Goal: Transaction & Acquisition: Purchase product/service

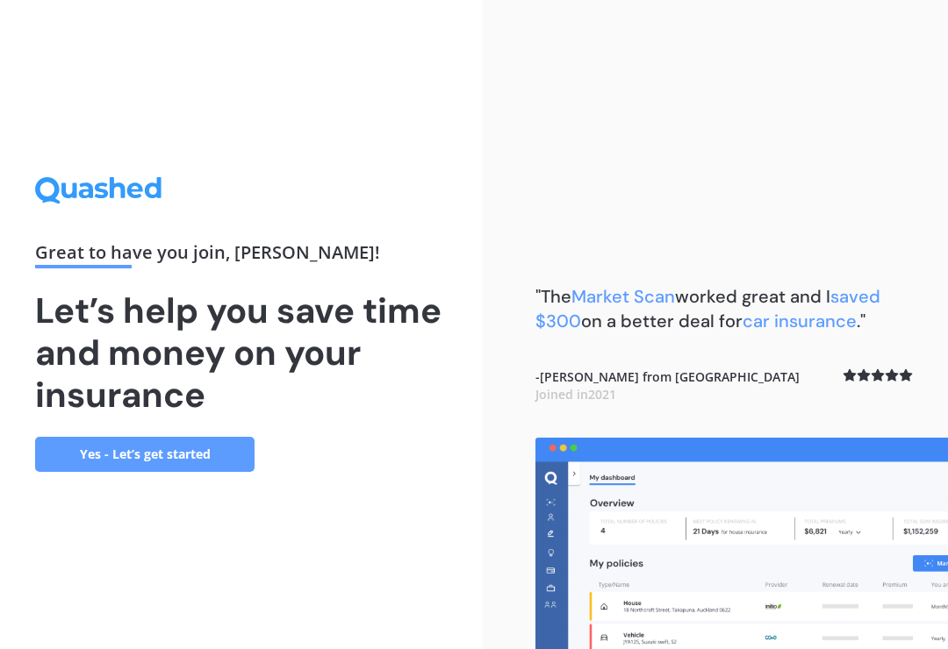
scroll to position [27, 0]
click at [103, 443] on link "Yes - Let’s get started" at bounding box center [144, 454] width 219 height 35
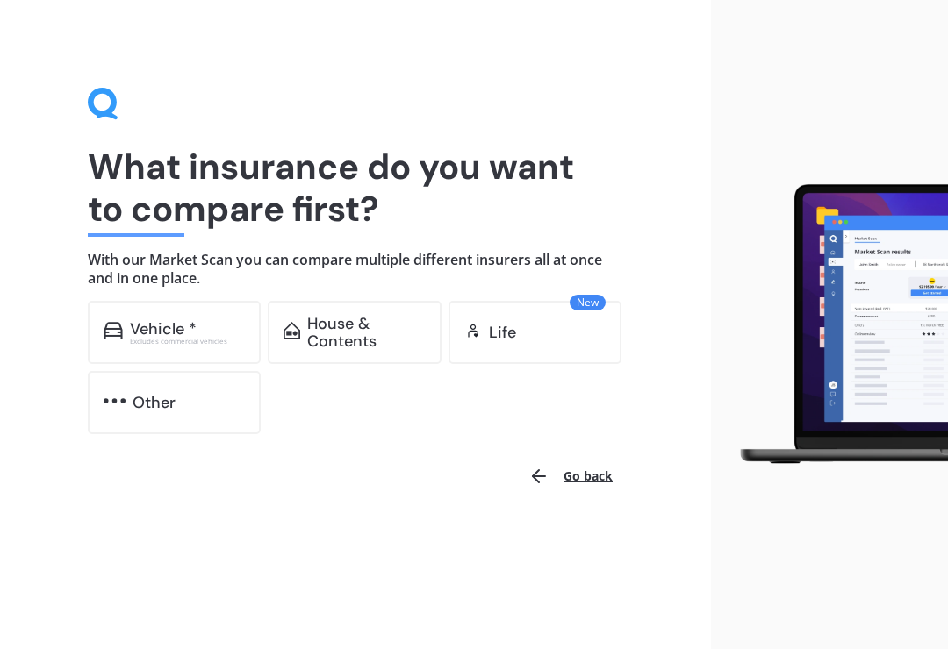
click at [149, 324] on div "Vehicle *" at bounding box center [163, 329] width 67 height 18
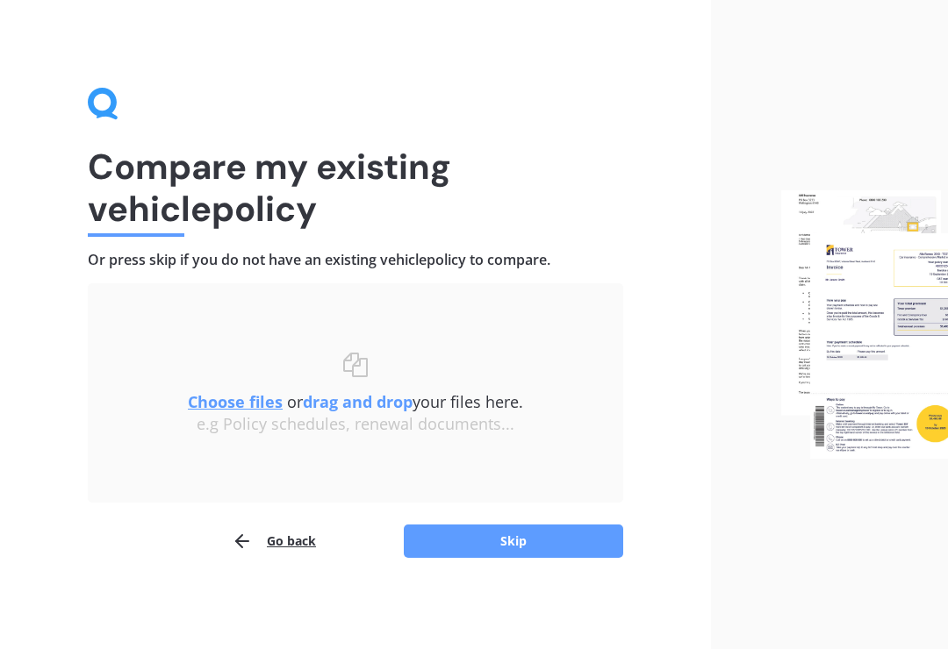
click at [390, 333] on div "Choose files or drag and drop your files here. Choose files or photos e.g Polic…" at bounding box center [355, 393] width 465 height 149
click at [282, 533] on button "Go back" at bounding box center [274, 541] width 84 height 35
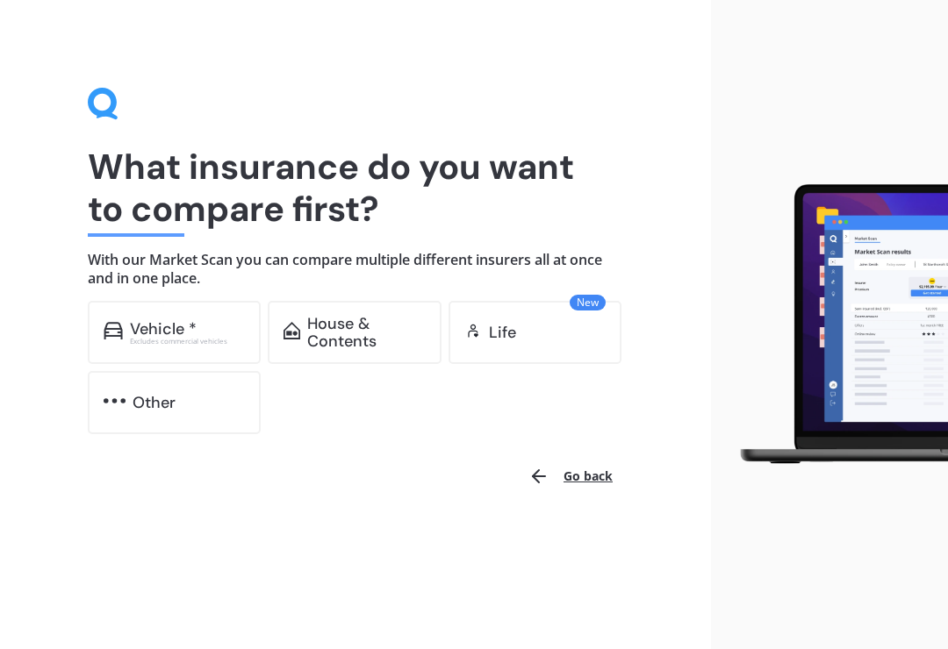
click at [162, 321] on div "Vehicle *" at bounding box center [163, 329] width 67 height 18
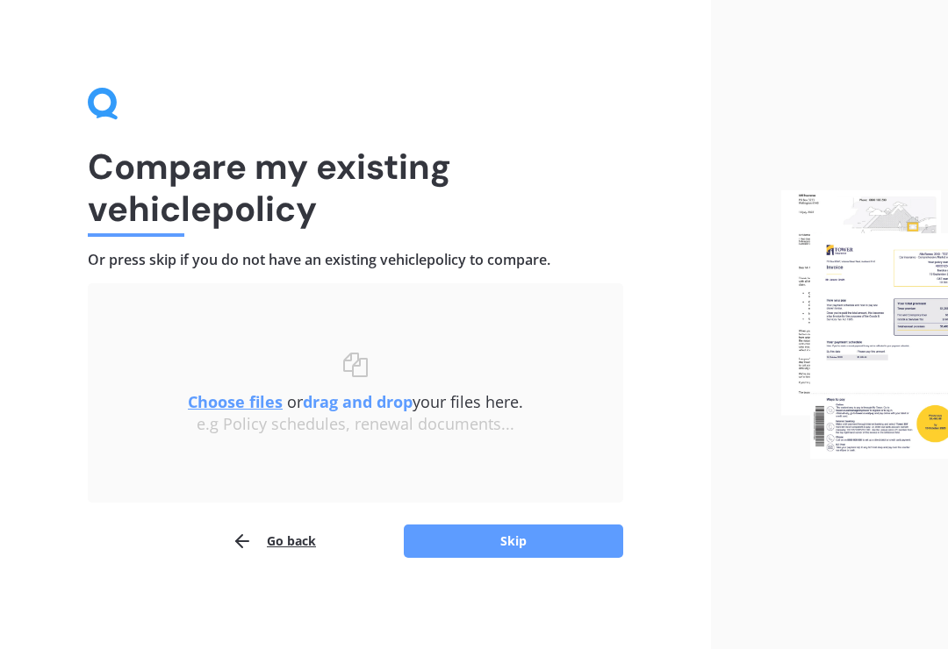
click at [551, 541] on button "Skip" at bounding box center [513, 541] width 219 height 33
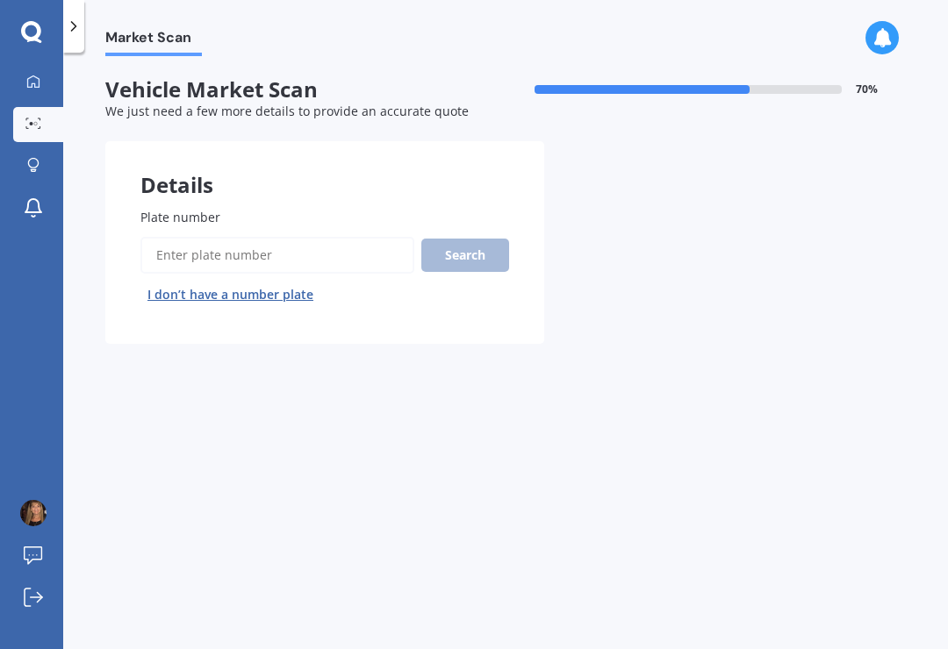
click at [344, 238] on input "Plate number" at bounding box center [277, 255] width 274 height 37
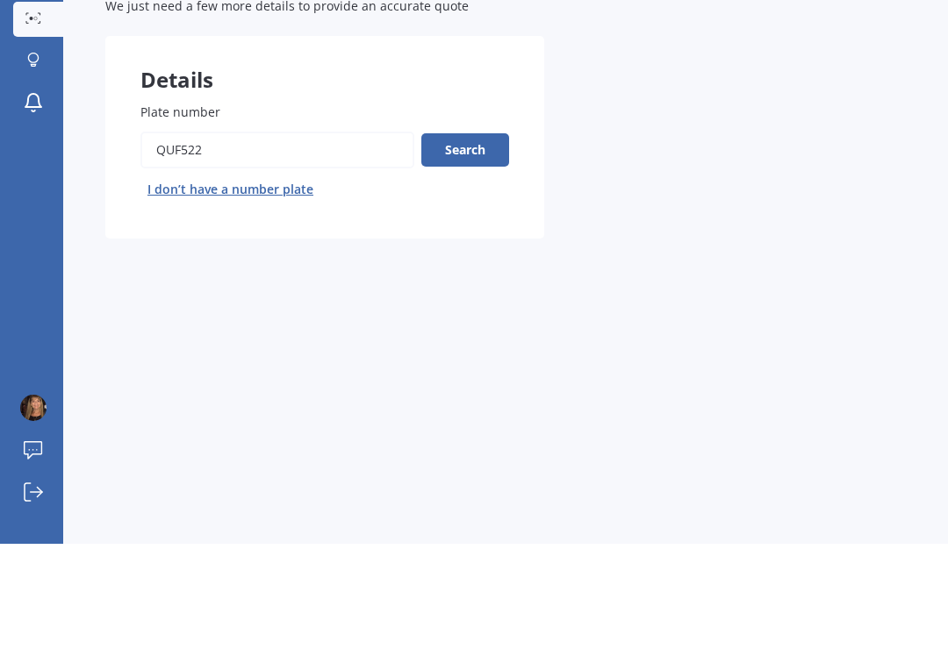
type input "QUF522"
click at [475, 239] on button "Search" at bounding box center [465, 255] width 88 height 33
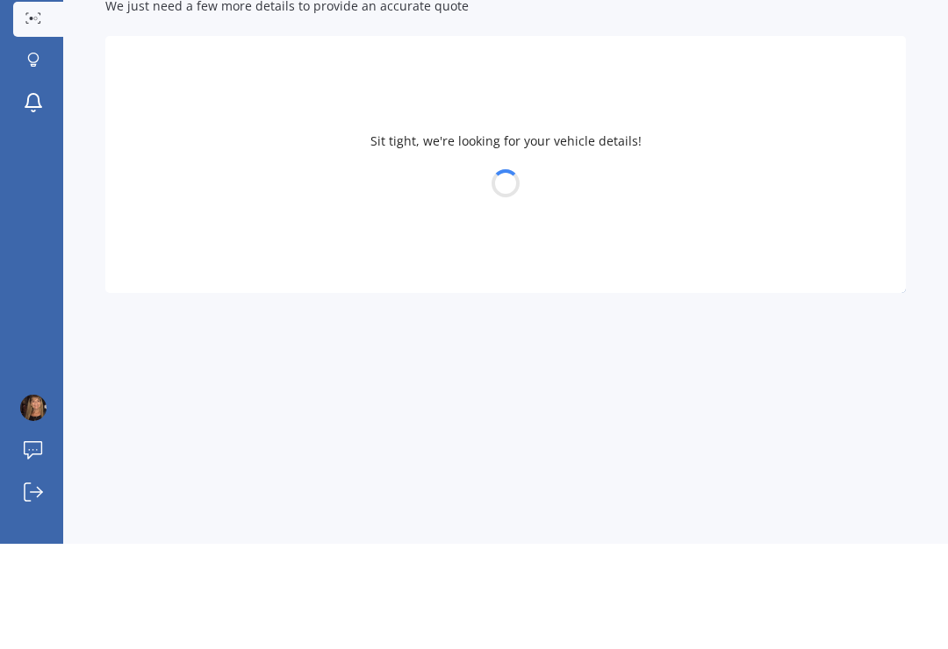
scroll to position [27, 0]
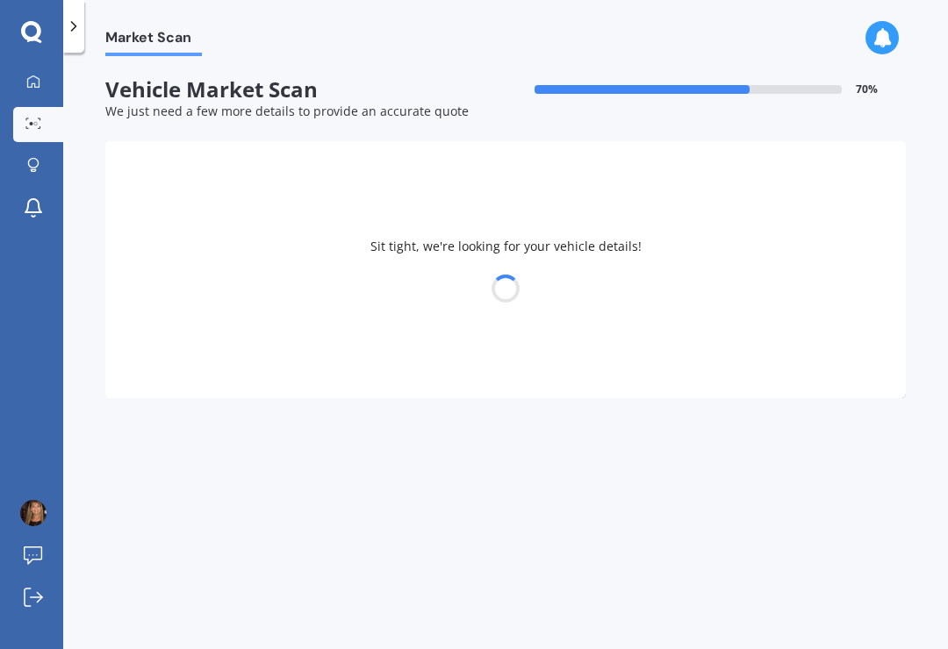
select select "HONDA"
select select "CIVIC"
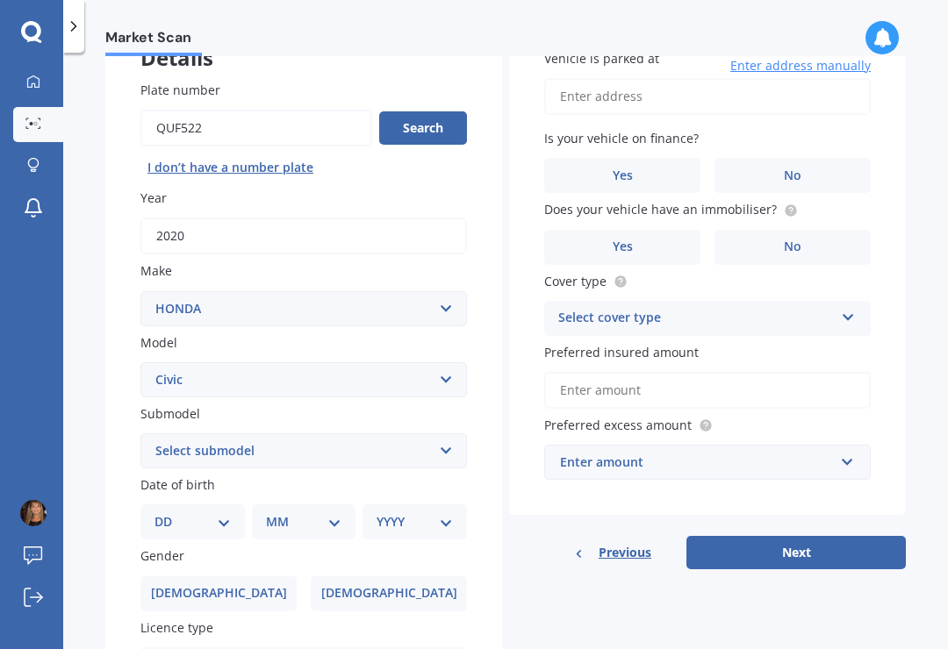
scroll to position [130, 0]
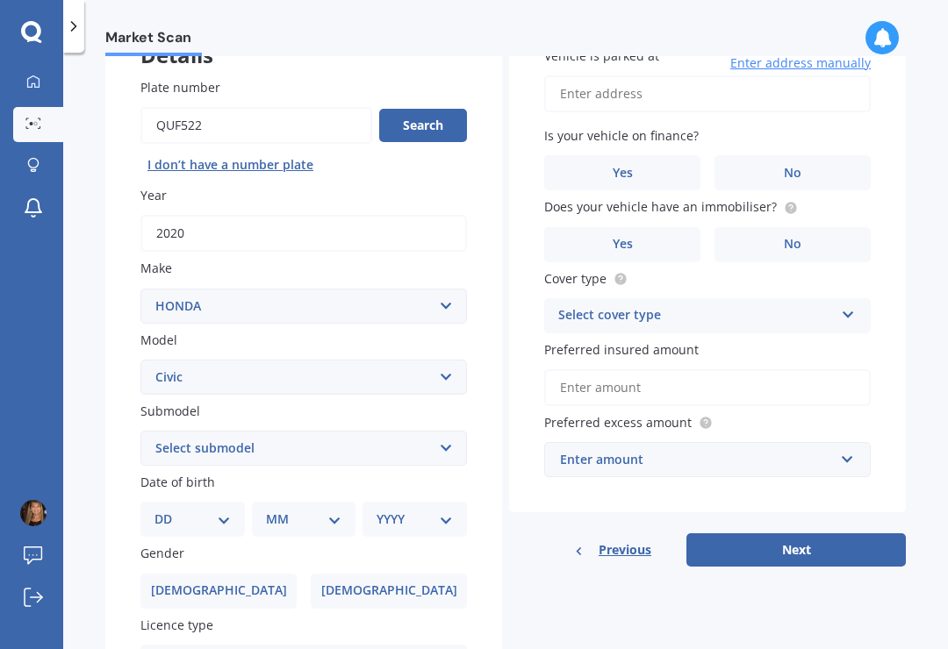
click at [229, 510] on select "DD 01 02 03 04 05 06 07 08 09 10 11 12 13 14 15 16 17 18 19 20 21 22 23 24 25 2…" at bounding box center [192, 519] width 76 height 19
select select "18"
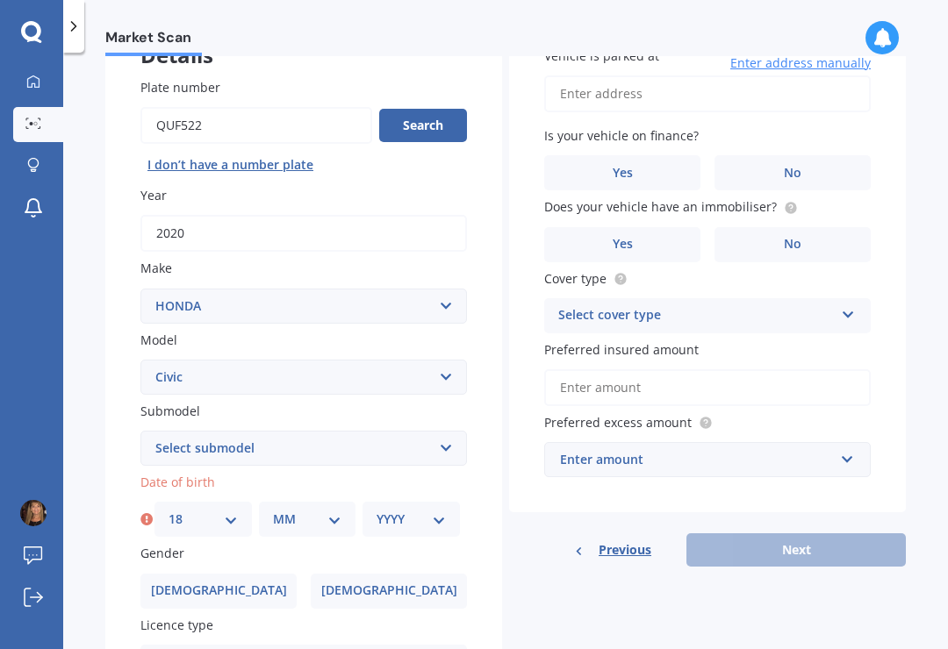
click at [313, 510] on select "MM 01 02 03 04 05 06 07 08 09 10 11 12" at bounding box center [307, 519] width 69 height 19
select select "03"
click at [418, 510] on select "YYYY 2025 2024 2023 2022 2021 2020 2019 2018 2017 2016 2015 2014 2013 2012 2011…" at bounding box center [410, 519] width 69 height 19
select select "1954"
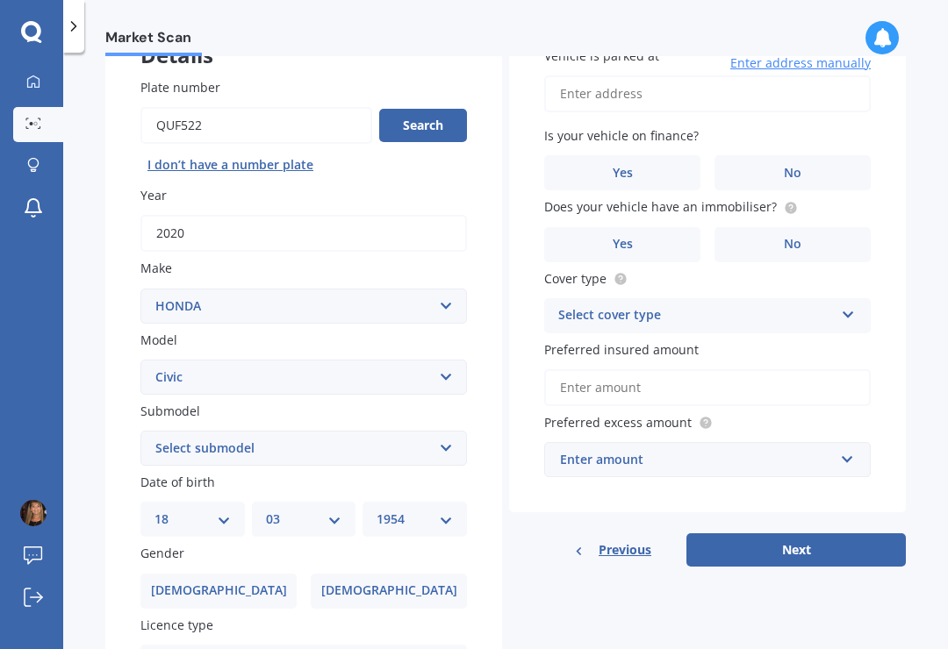
click at [421, 574] on label "[DEMOGRAPHIC_DATA]" at bounding box center [389, 591] width 156 height 35
click at [0, 0] on input "[DEMOGRAPHIC_DATA]" at bounding box center [0, 0] width 0 height 0
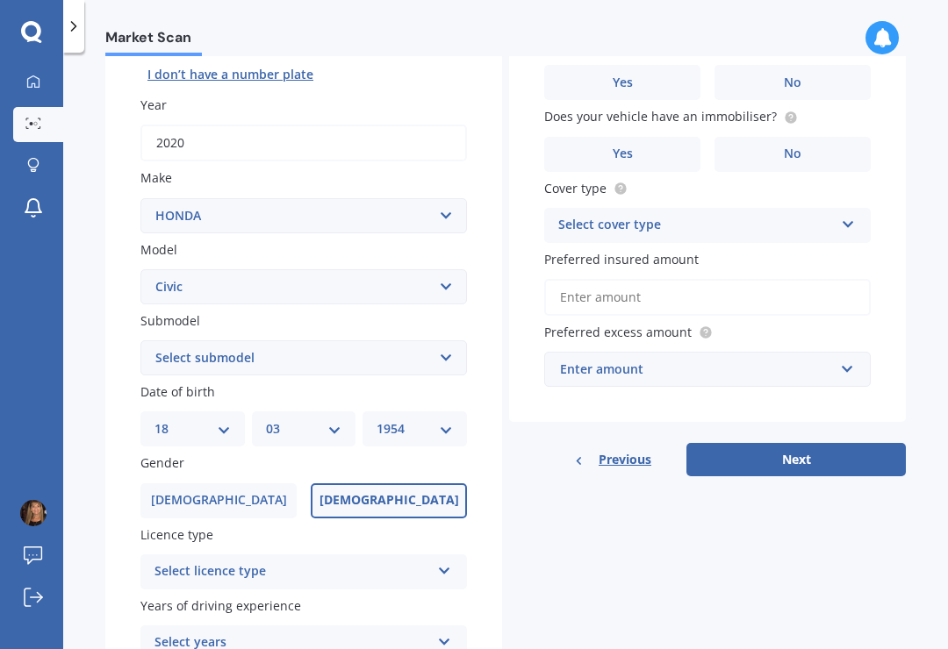
scroll to position [290, 0]
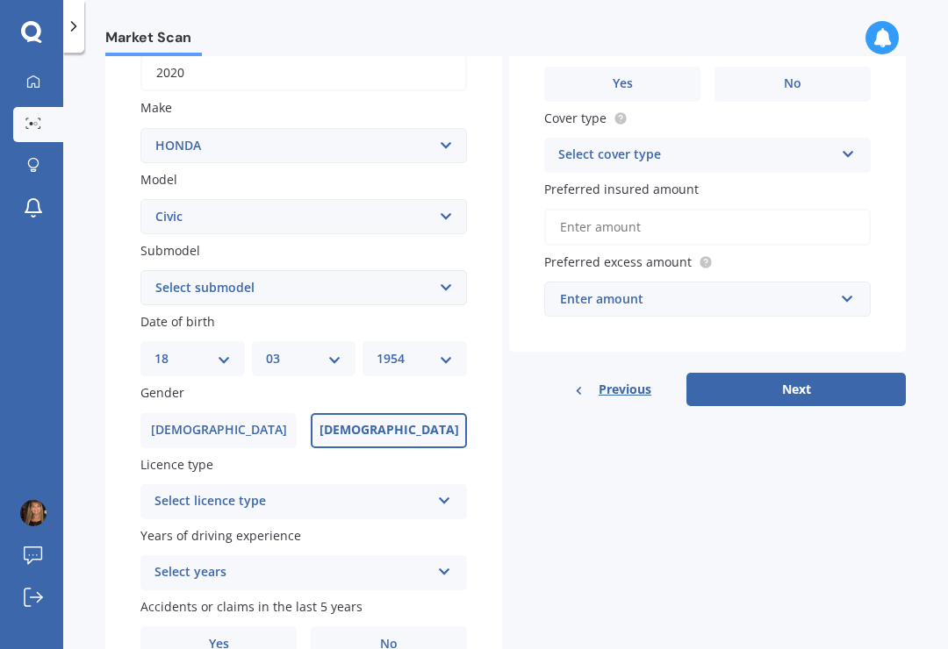
click at [450, 491] on icon at bounding box center [444, 497] width 15 height 12
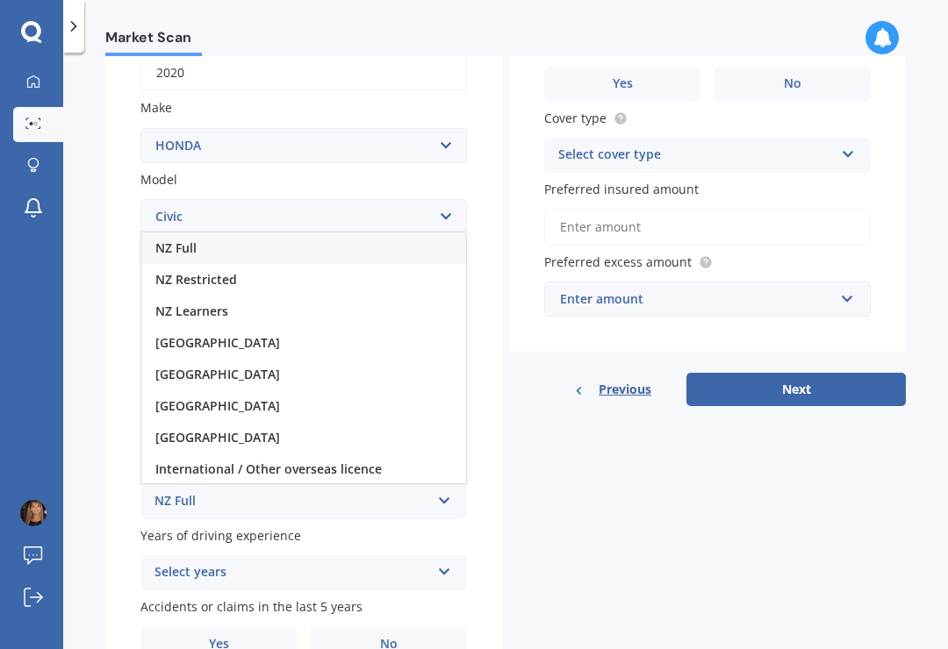
click at [449, 491] on icon at bounding box center [444, 497] width 15 height 12
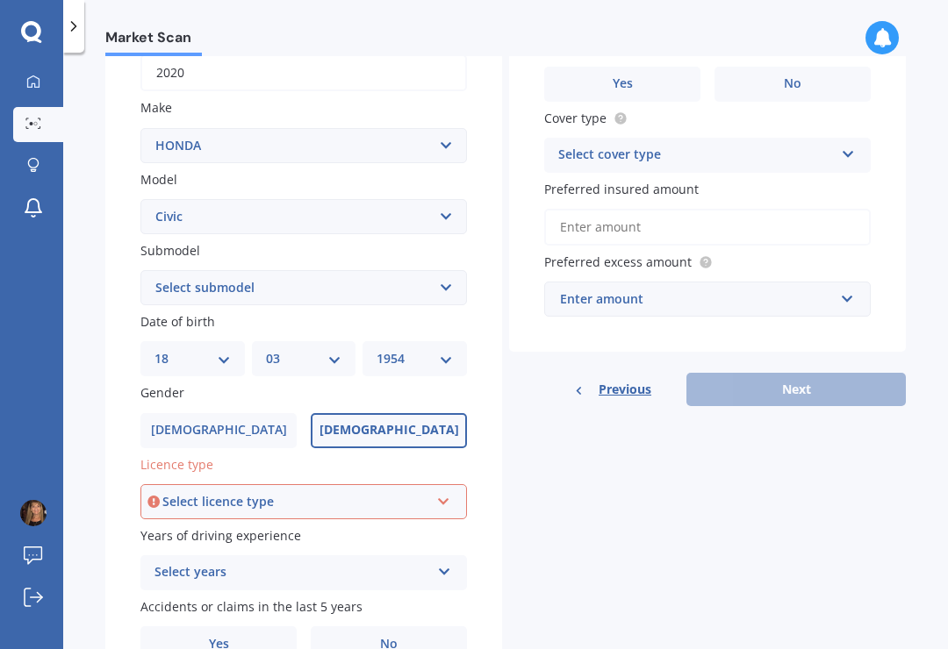
click at [446, 492] on icon at bounding box center [443, 498] width 15 height 12
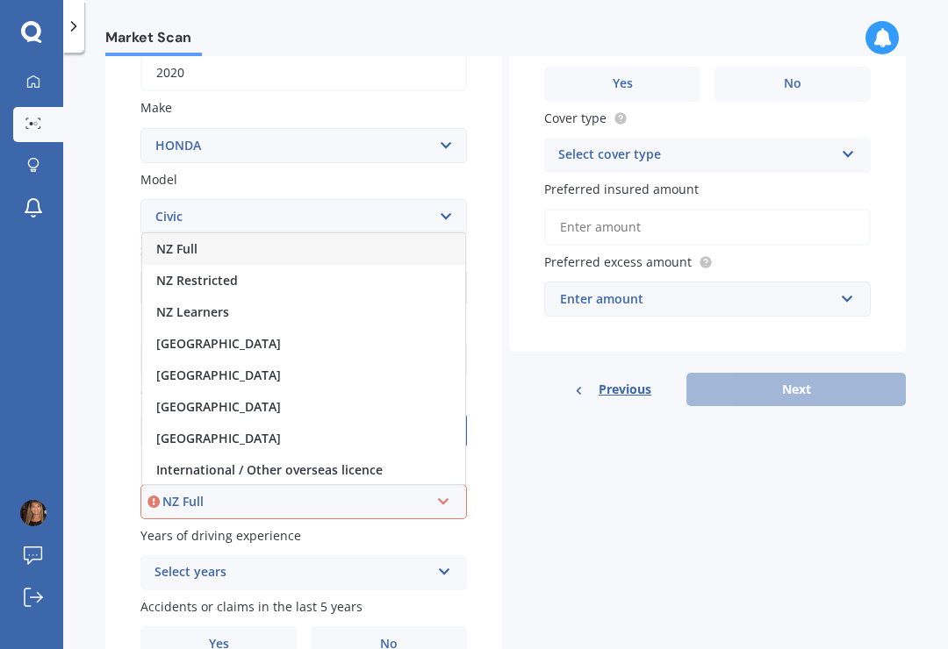
click at [205, 233] on div "NZ Full" at bounding box center [303, 249] width 323 height 32
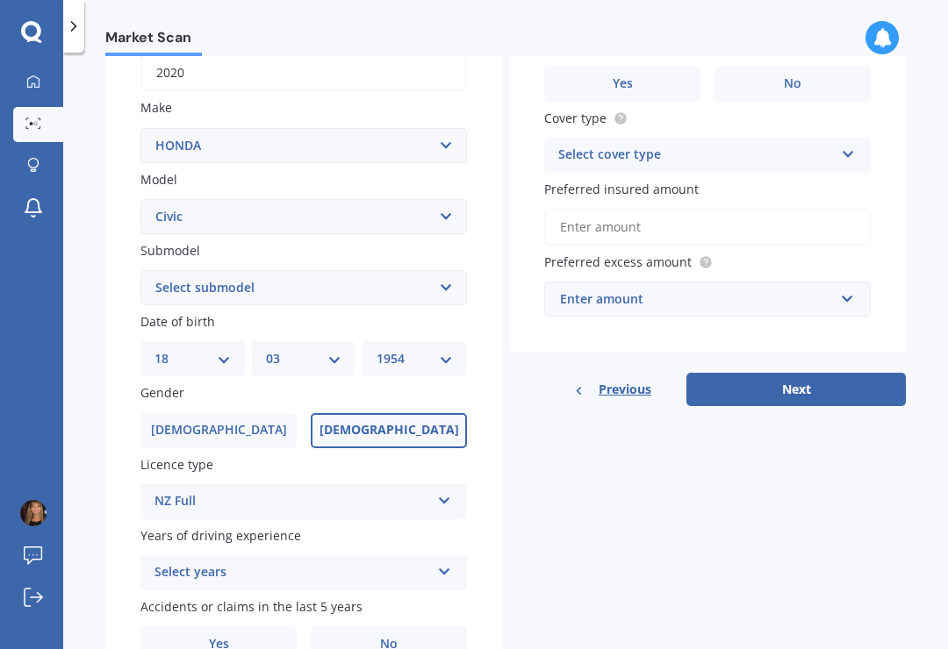
click at [446, 562] on icon at bounding box center [444, 568] width 15 height 12
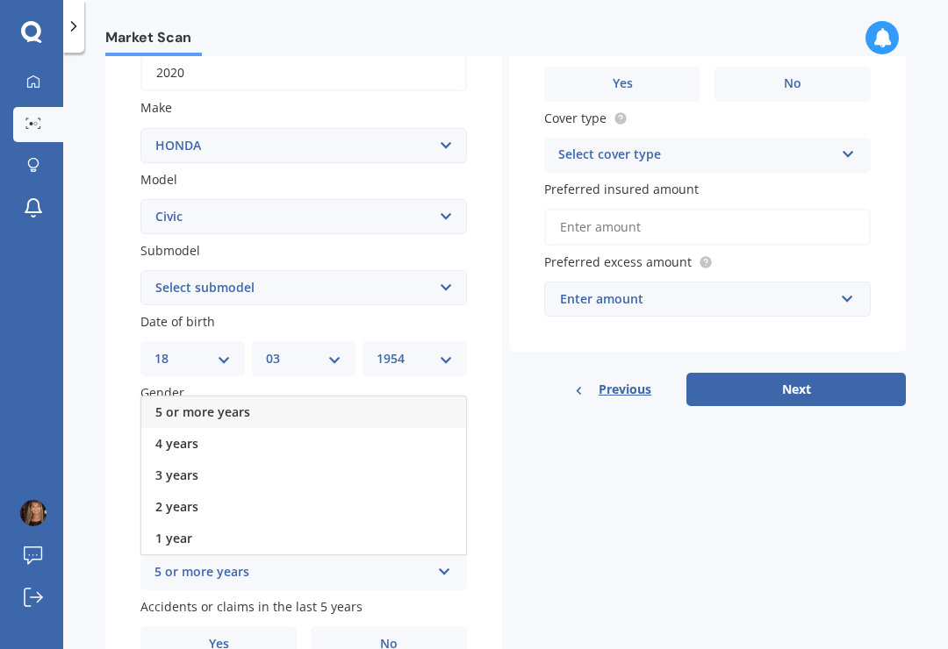
click at [267, 397] on div "5 or more years" at bounding box center [303, 413] width 325 height 32
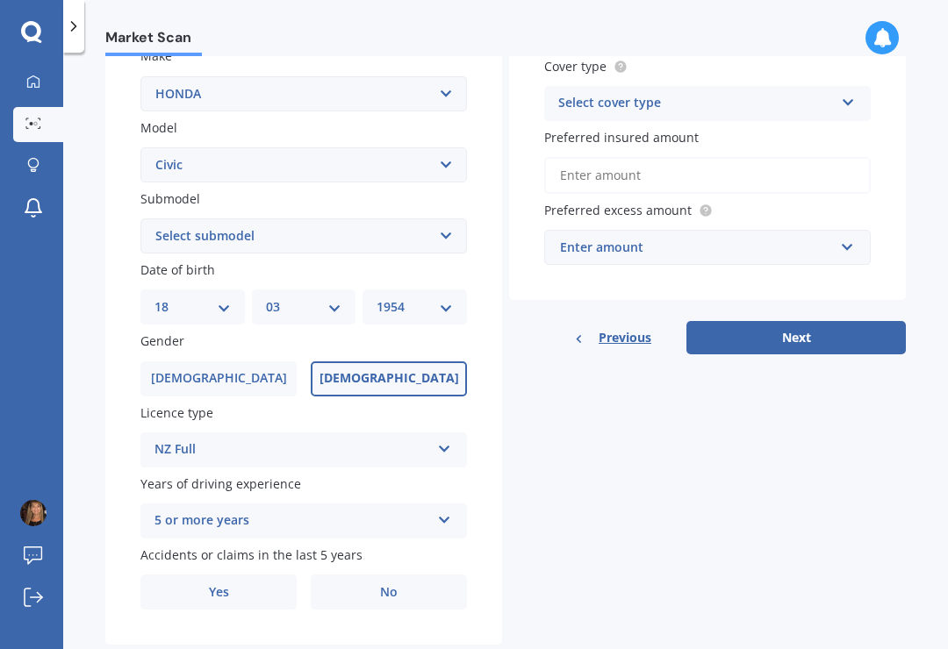
scroll to position [341, 0]
click at [402, 576] on label "No" at bounding box center [389, 593] width 156 height 35
click at [0, 0] on input "No" at bounding box center [0, 0] width 0 height 0
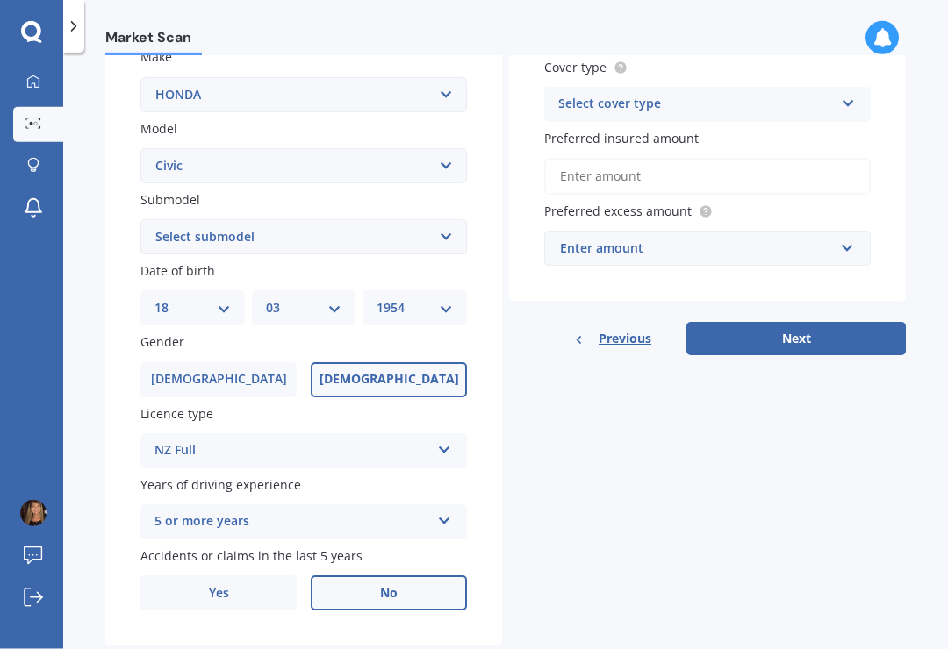
scroll to position [0, 0]
click at [850, 102] on icon at bounding box center [848, 100] width 15 height 12
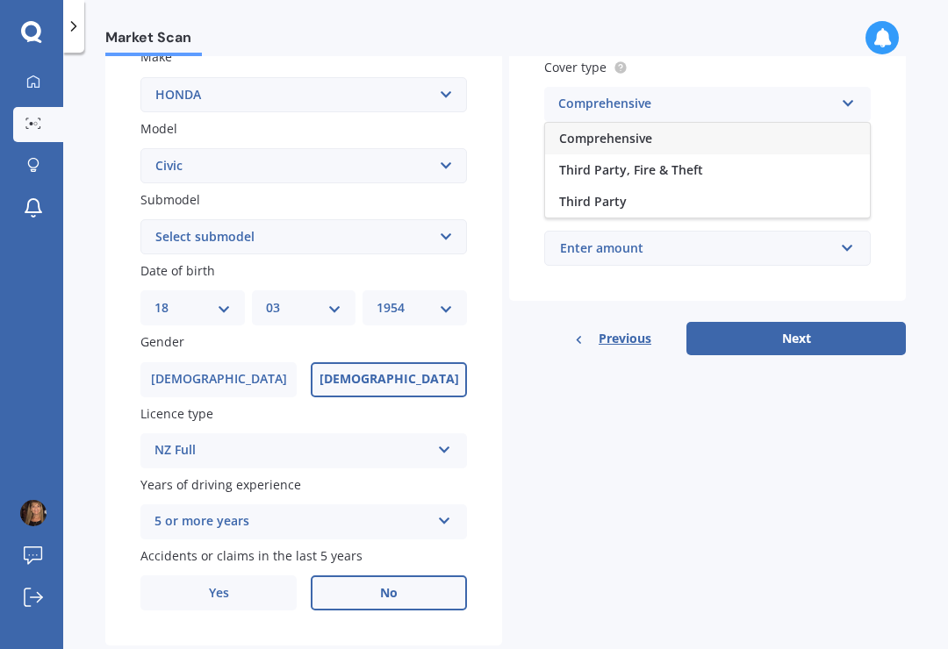
click at [676, 136] on div "Comprehensive" at bounding box center [707, 139] width 325 height 32
click at [798, 175] on input "Preferred insured amount" at bounding box center [707, 176] width 326 height 37
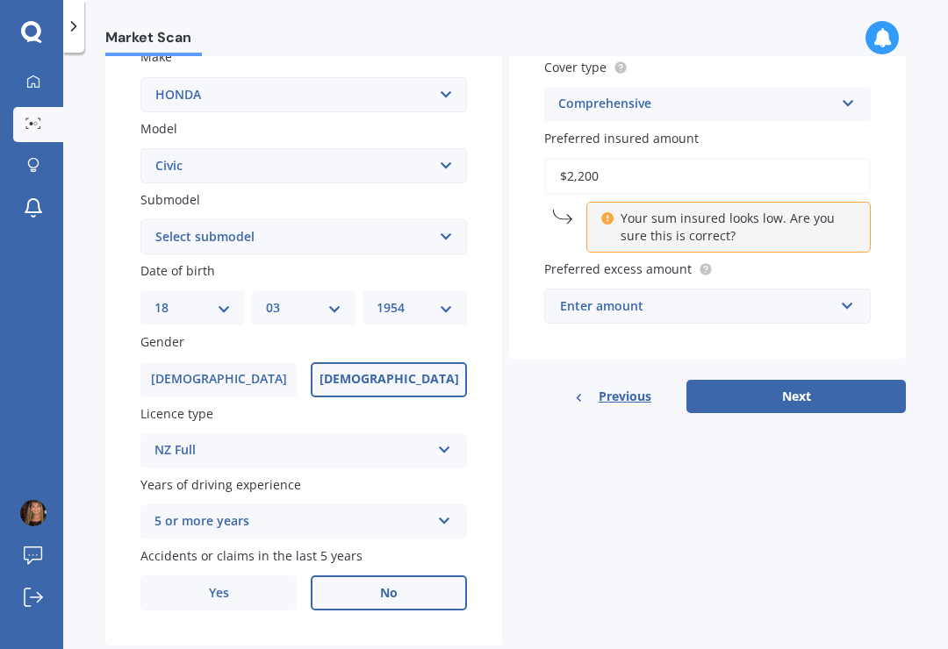
type input "$22,000"
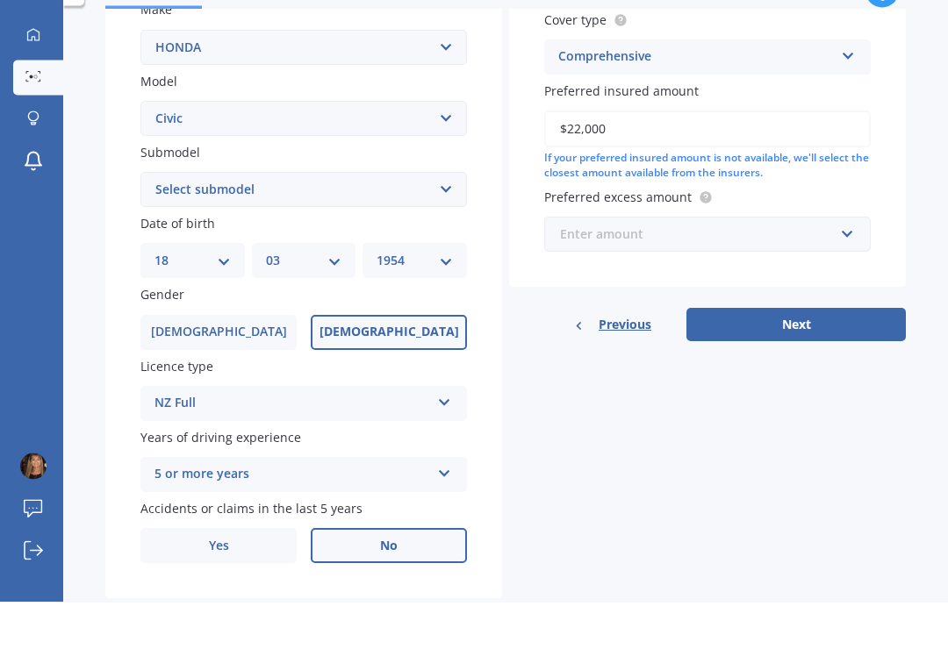
click at [848, 265] on input "text" at bounding box center [701, 281] width 311 height 33
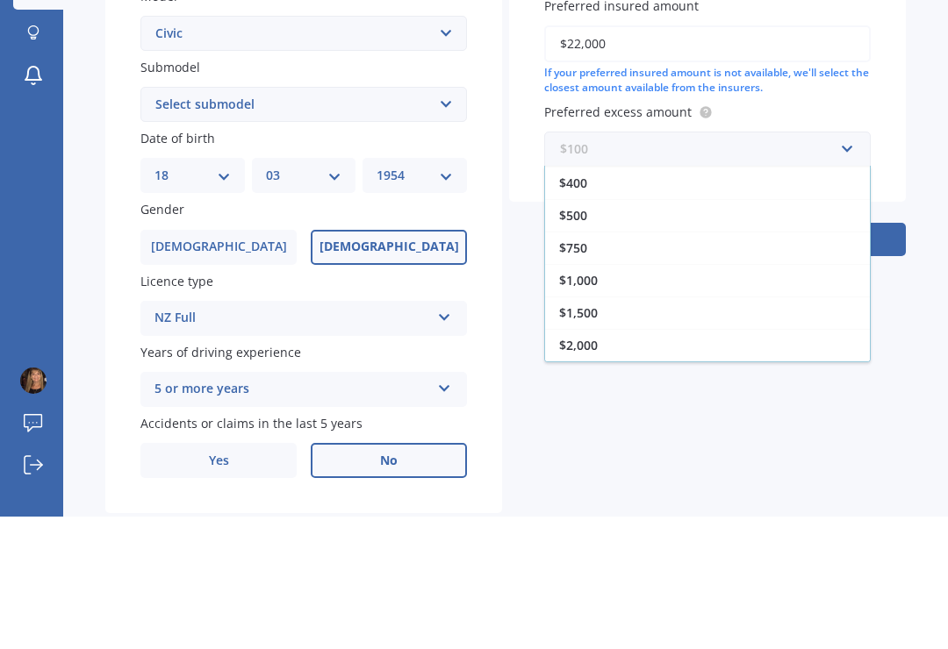
scroll to position [5, 0]
click at [794, 358] on div "$500" at bounding box center [707, 374] width 325 height 32
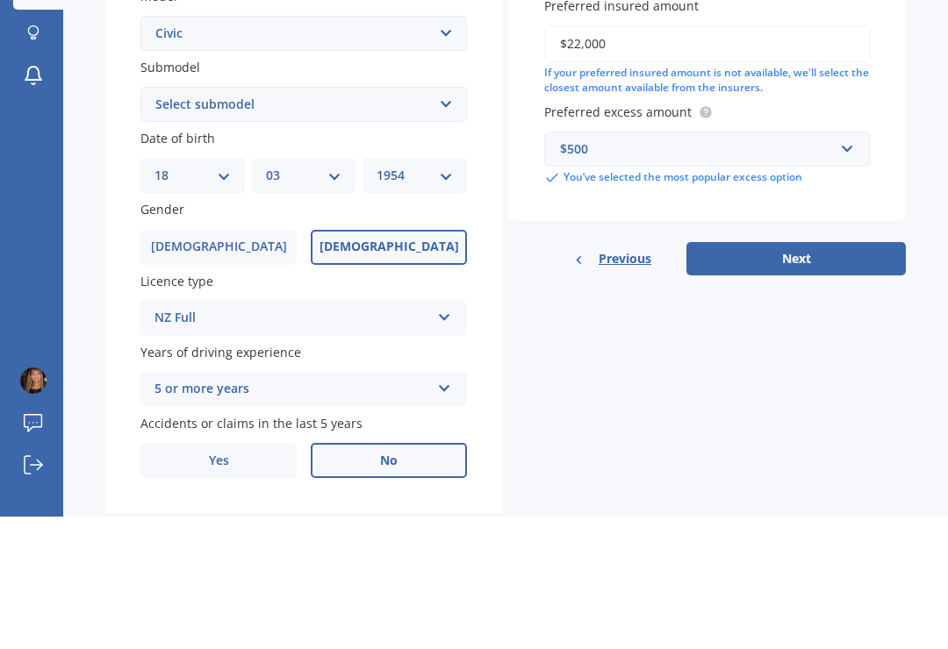
scroll to position [27, 0]
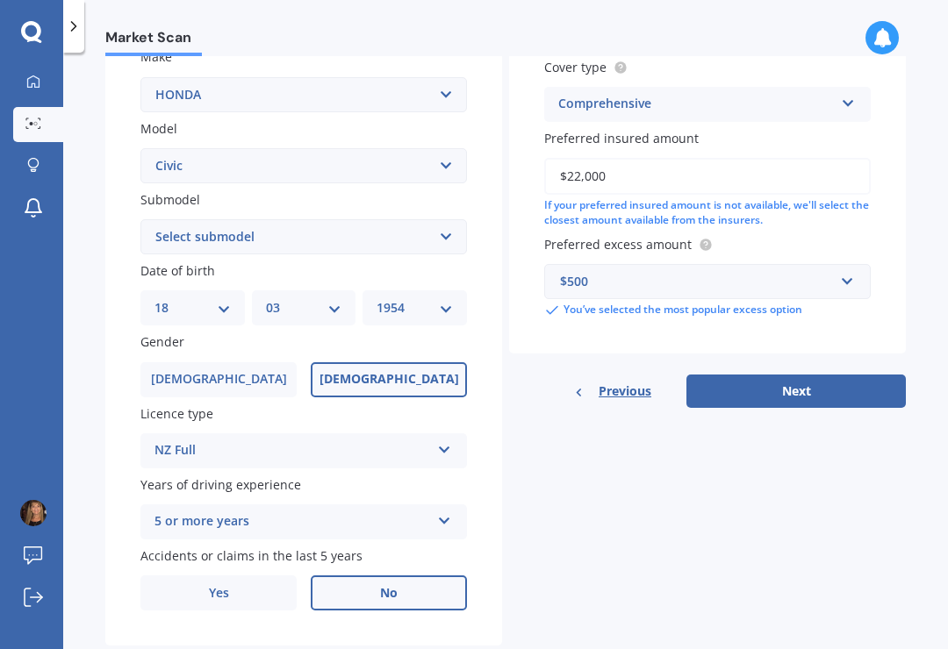
click at [839, 375] on button "Next" at bounding box center [795, 391] width 219 height 33
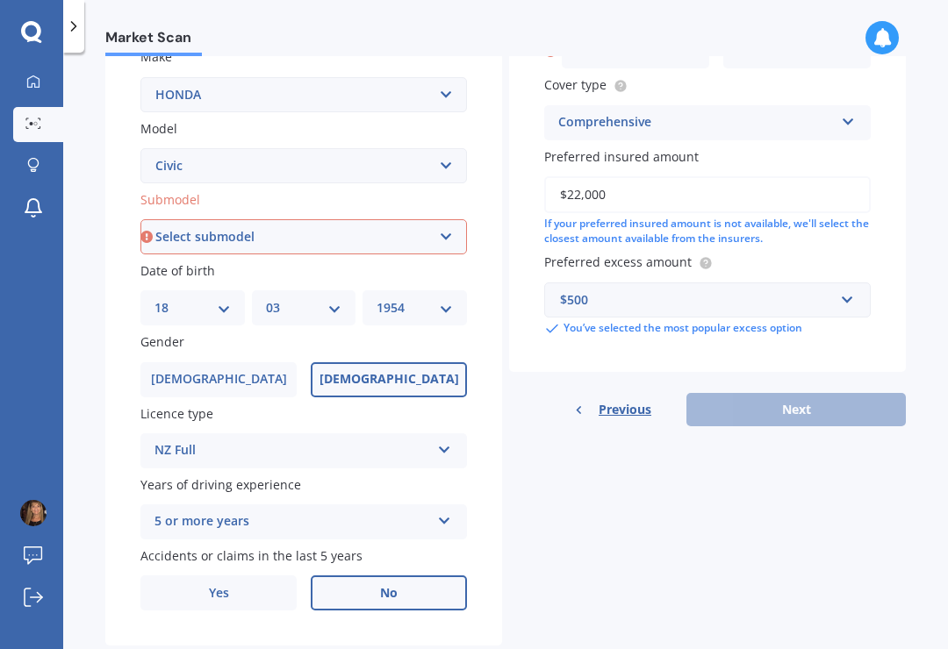
click at [457, 219] on select "Select submodel (all other) 1.8S 2.0S 4WD Wagon Breeze DX Euro 1.8L Exi GL GLi …" at bounding box center [303, 236] width 326 height 35
select select "VI"
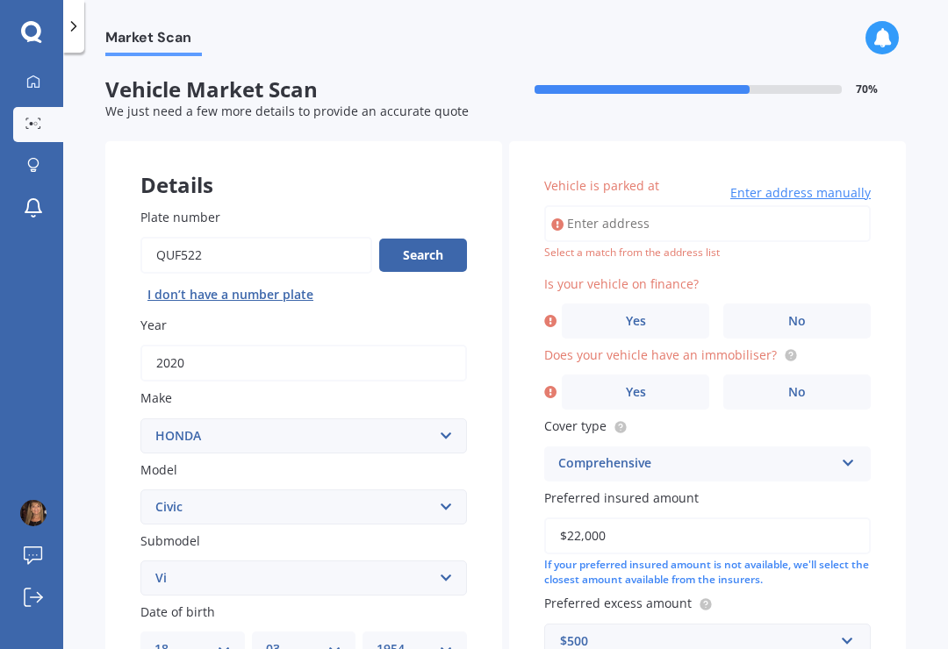
scroll to position [0, 0]
click at [693, 205] on input "Vehicle is parked at" at bounding box center [707, 223] width 326 height 37
type input "[STREET_ADDRESS]"
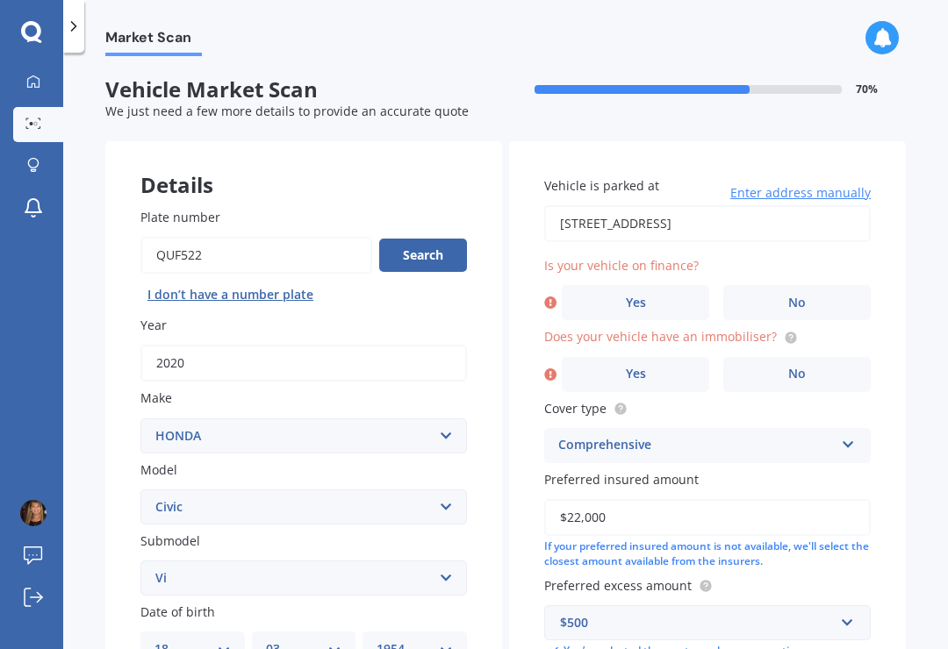
click at [813, 285] on label "No" at bounding box center [796, 302] width 147 height 35
click at [0, 0] on input "No" at bounding box center [0, 0] width 0 height 0
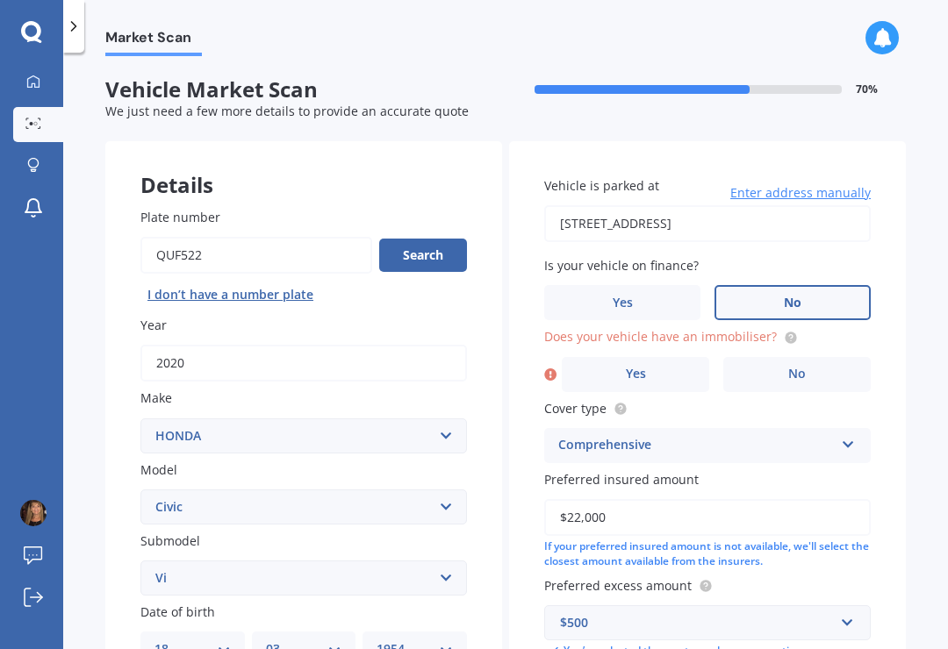
click at [820, 357] on label "No" at bounding box center [796, 374] width 147 height 35
click at [0, 0] on input "No" at bounding box center [0, 0] width 0 height 0
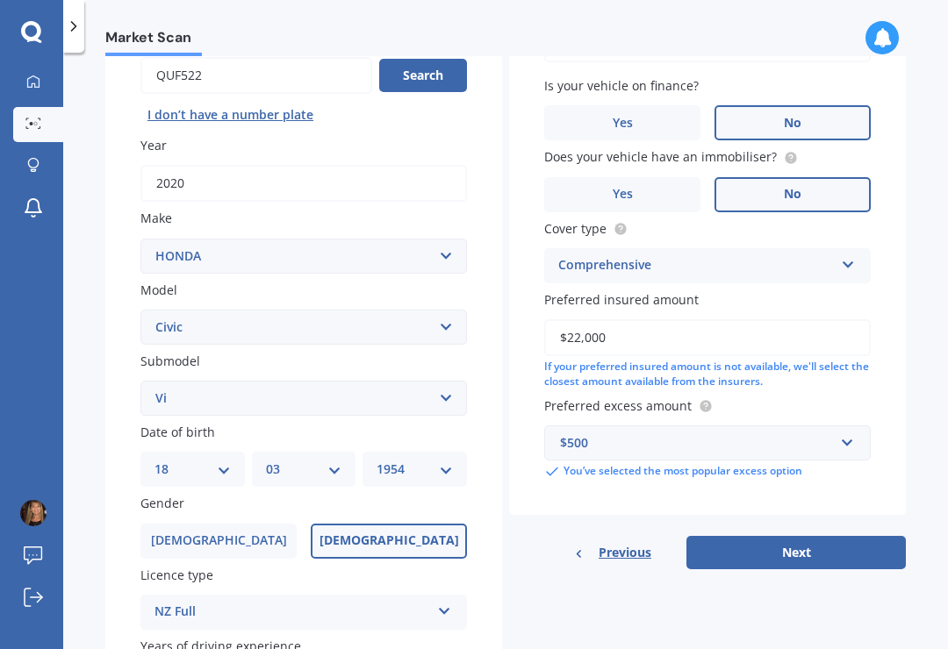
scroll to position [183, 0]
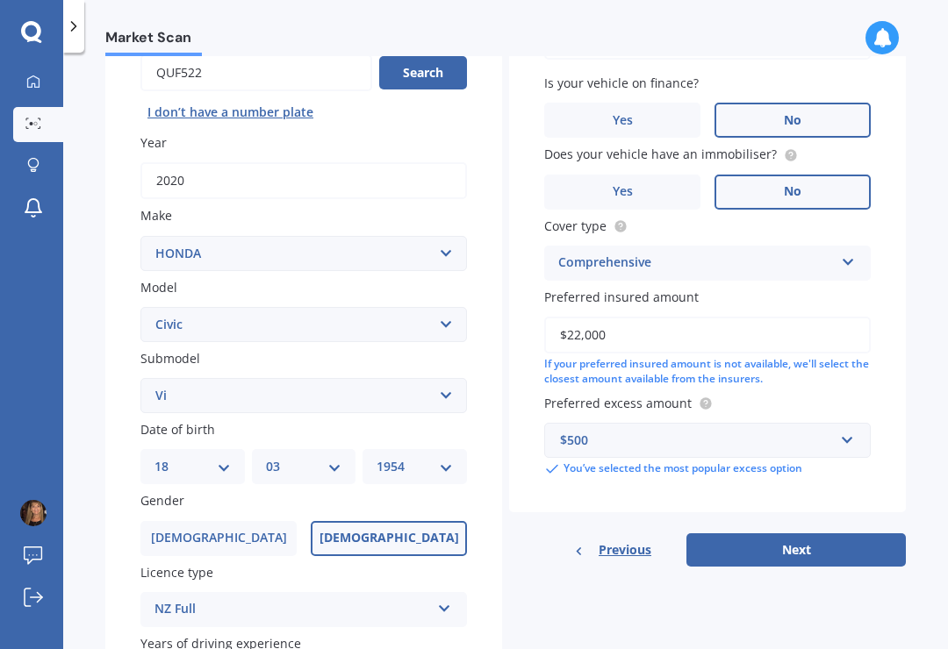
click at [842, 533] on button "Next" at bounding box center [795, 549] width 219 height 33
select select "18"
select select "03"
select select "1954"
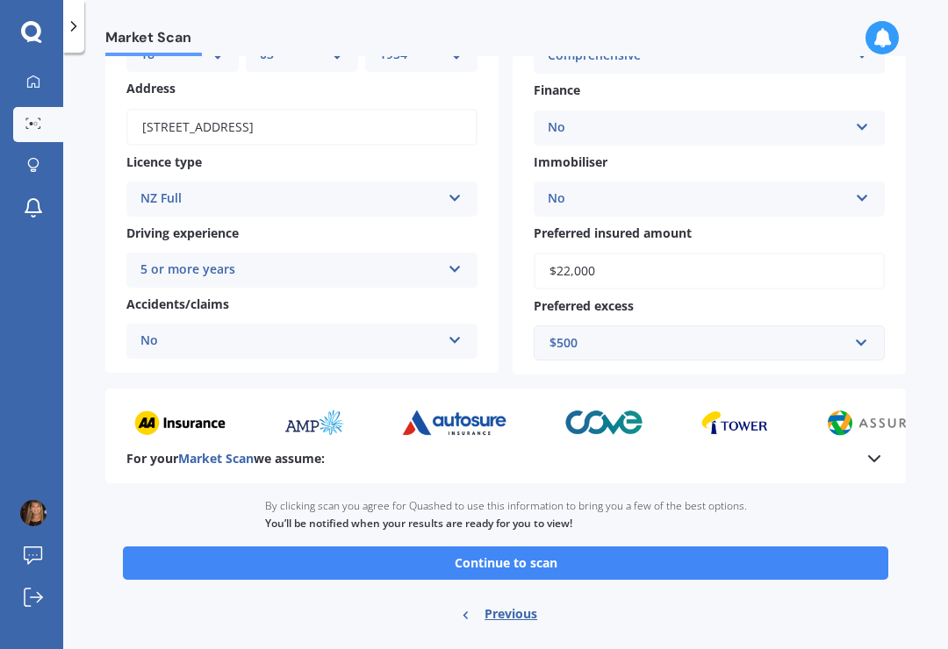
scroll to position [218, 0]
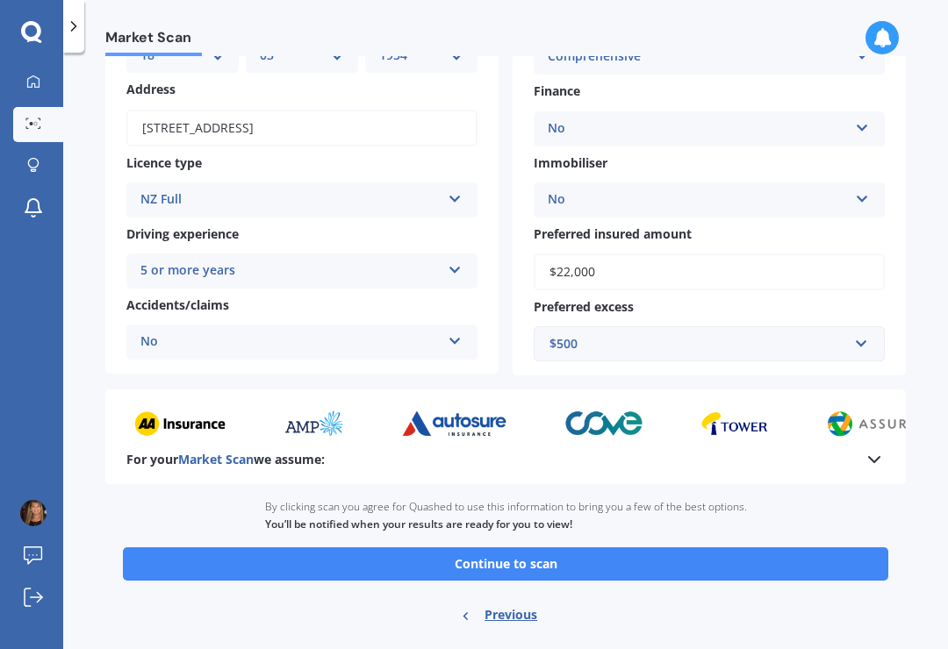
click at [624, 548] on button "Continue to scan" at bounding box center [505, 564] width 765 height 33
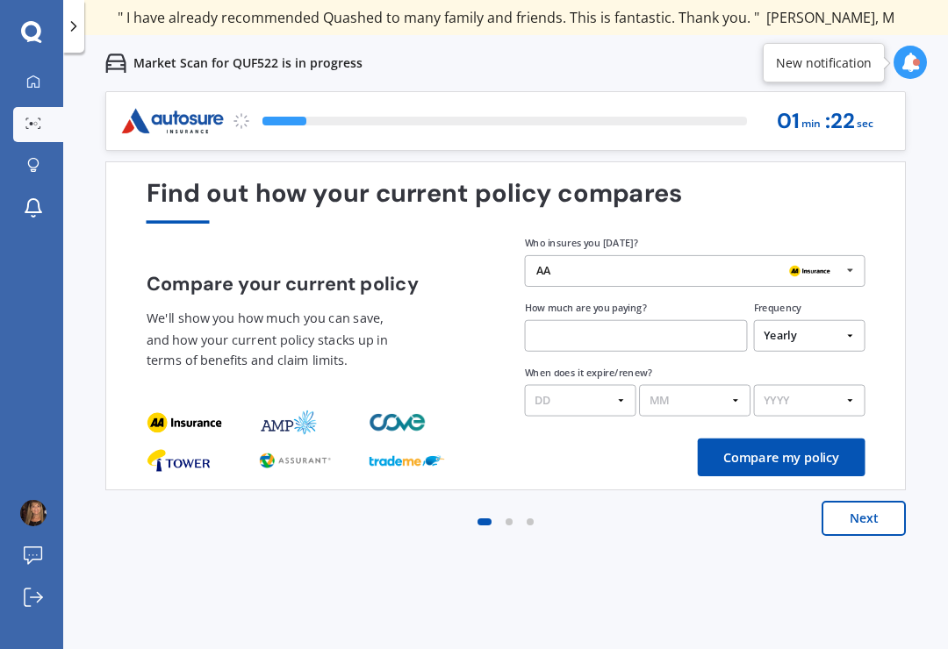
click at [877, 532] on button "Next" at bounding box center [863, 518] width 84 height 35
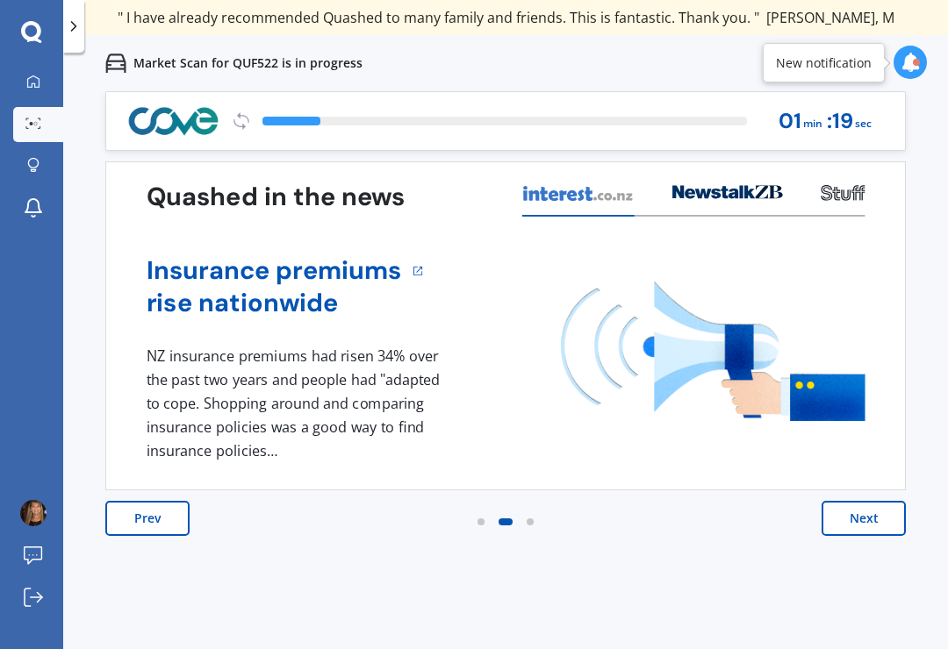
click at [866, 548] on div "Prev Next" at bounding box center [505, 536] width 800 height 70
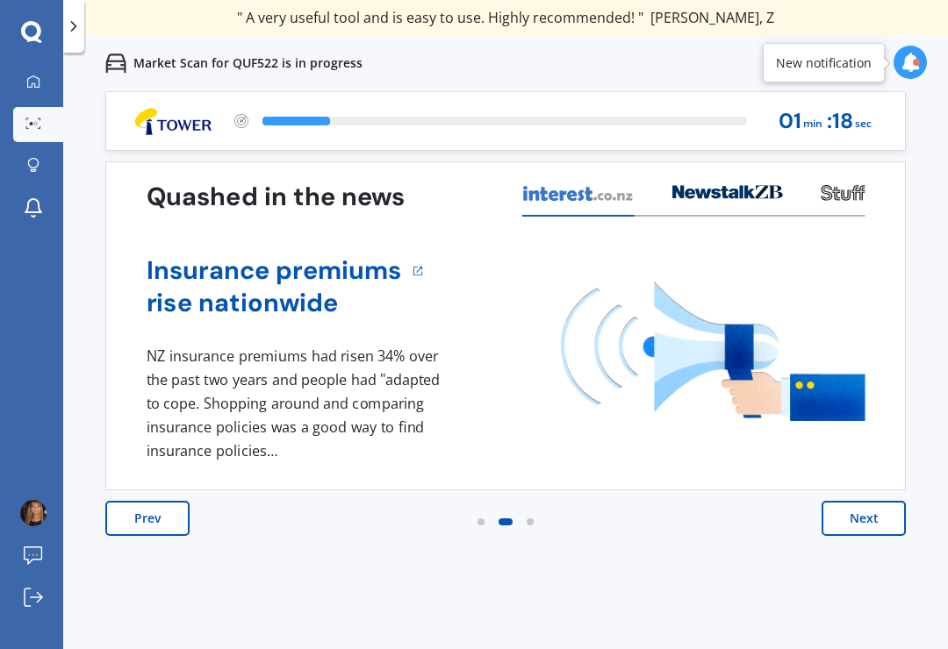
click at [875, 525] on button "Next" at bounding box center [863, 518] width 84 height 35
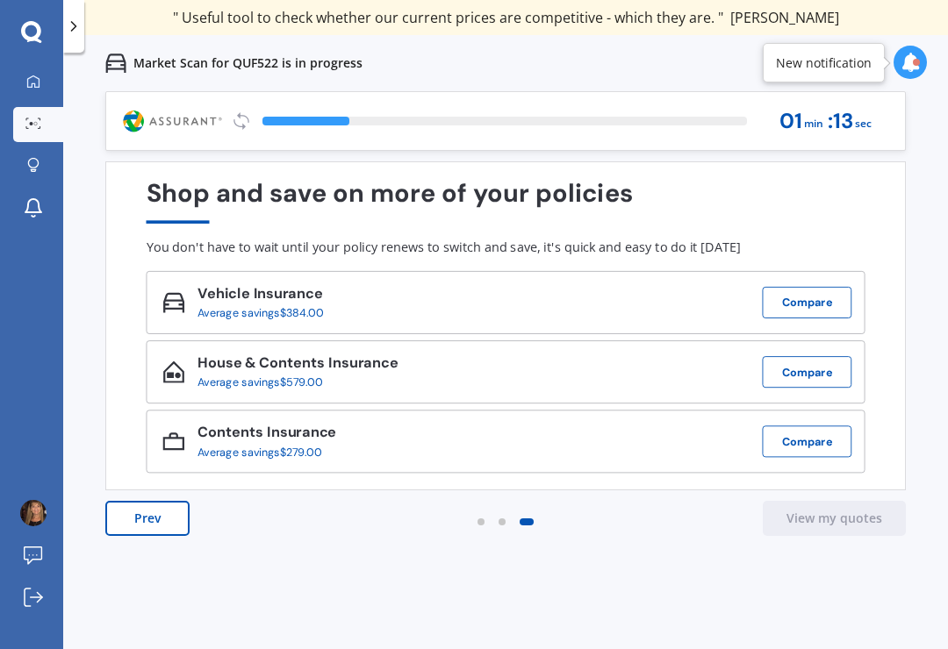
click at [822, 297] on button "Compare" at bounding box center [806, 303] width 89 height 32
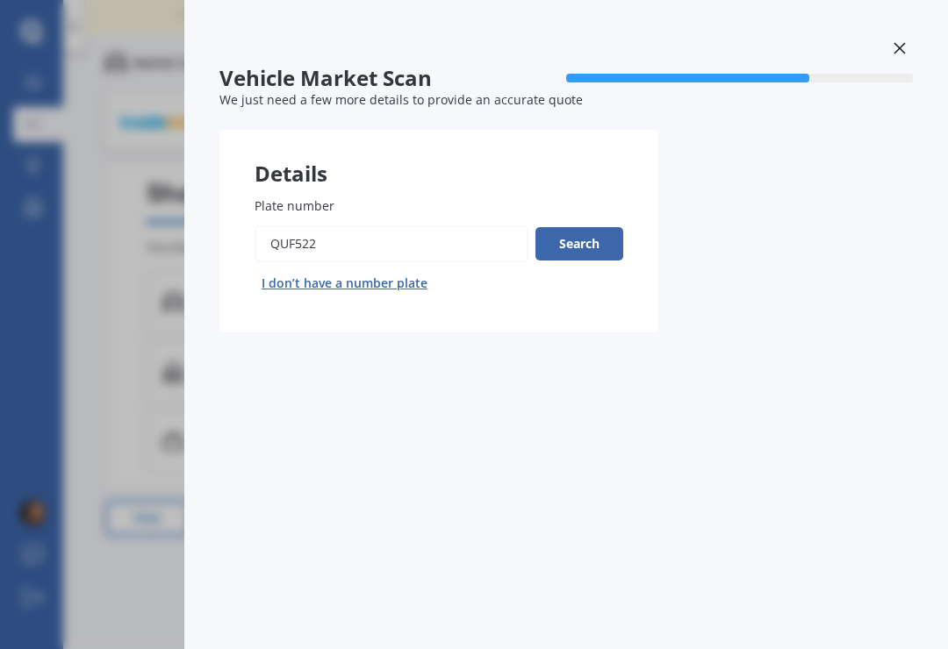
click at [600, 231] on button "Search" at bounding box center [579, 243] width 88 height 33
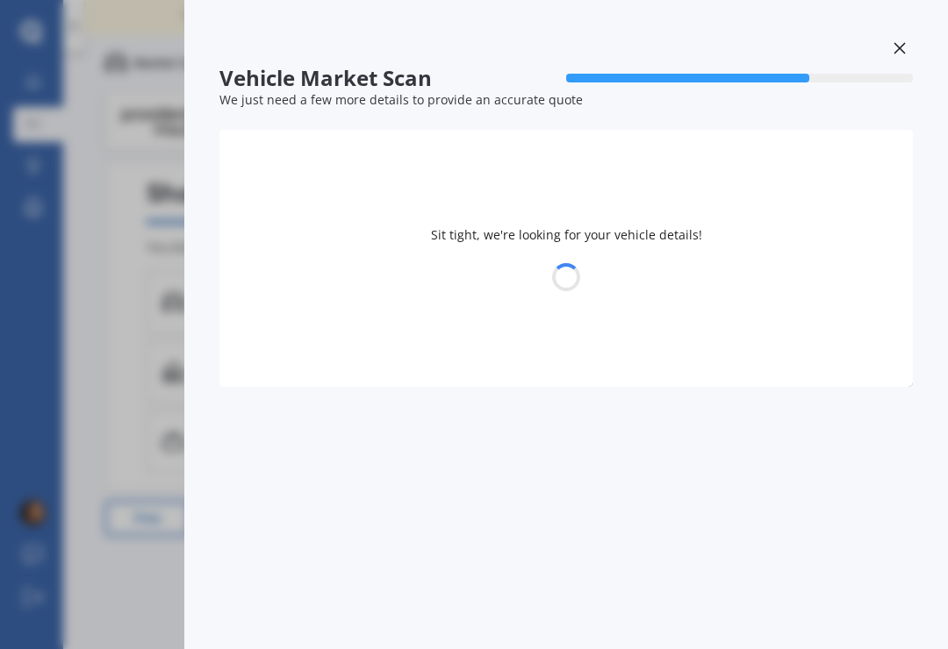
select select "HONDA"
select select "CIVIC"
select select "18"
select select "03"
select select "1954"
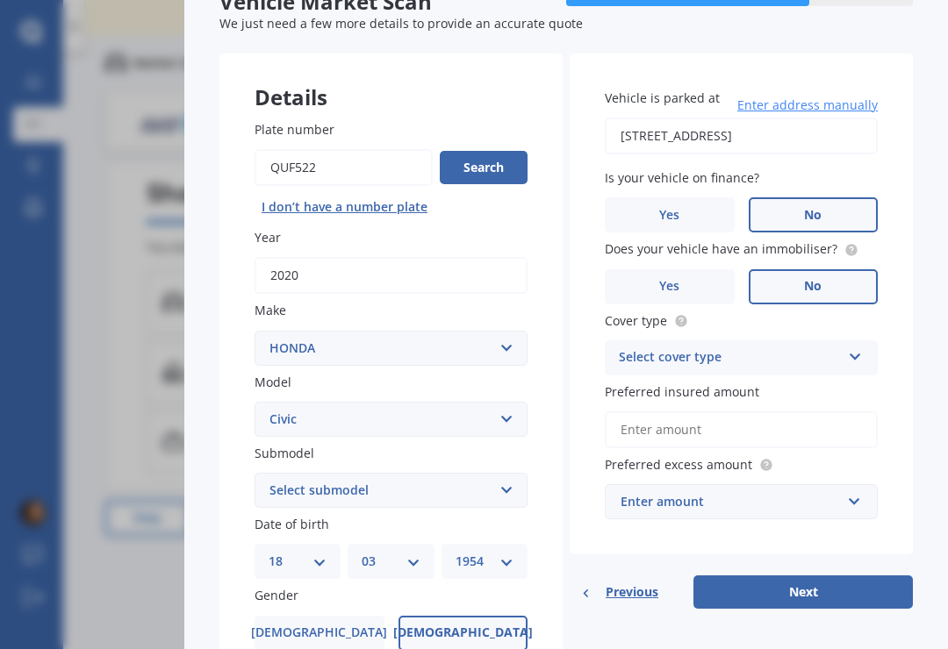
scroll to position [75, 0]
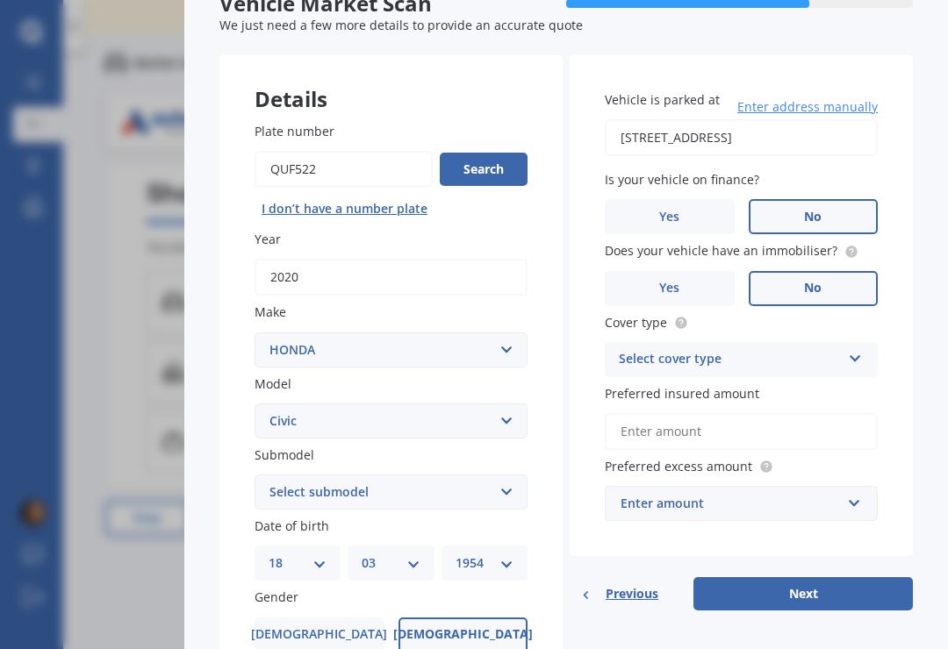
click at [860, 352] on icon at bounding box center [855, 355] width 15 height 12
click at [706, 390] on span "Comprehensive" at bounding box center [665, 393] width 93 height 17
click at [856, 426] on input "Preferred insured amount" at bounding box center [741, 431] width 273 height 37
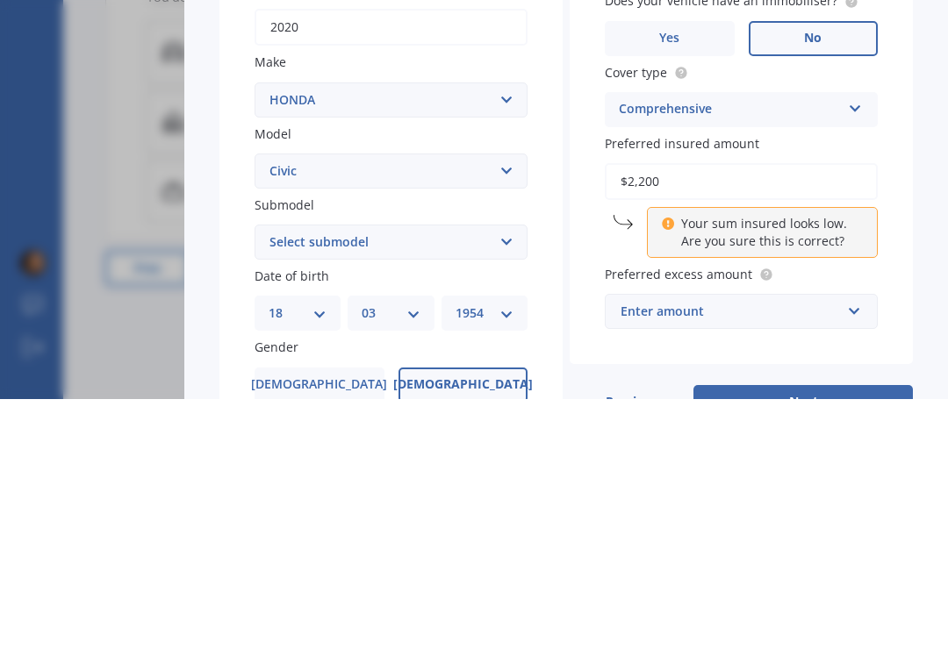
type input "$22,000"
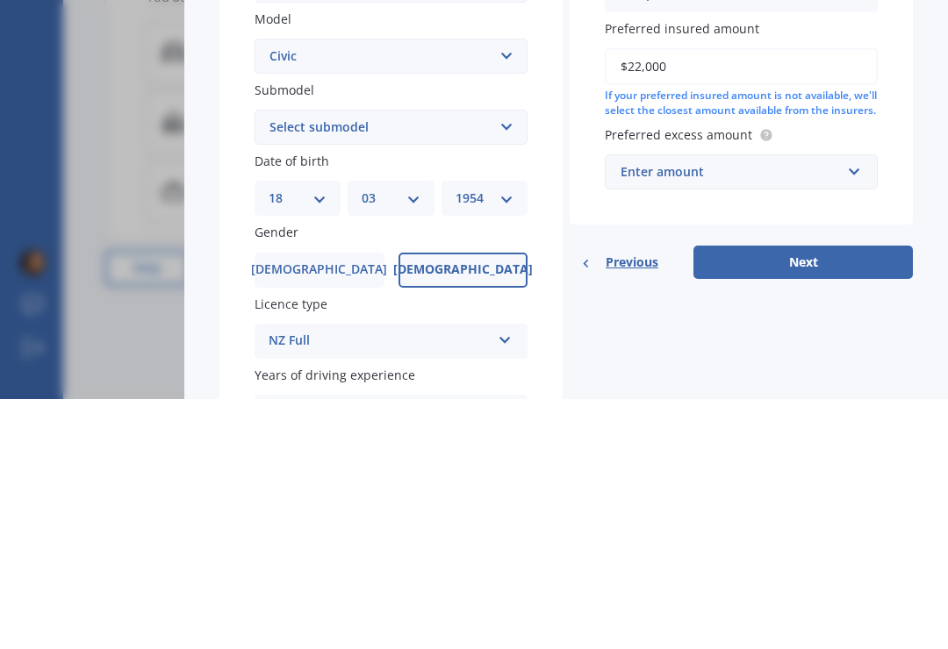
scroll to position [192, 0]
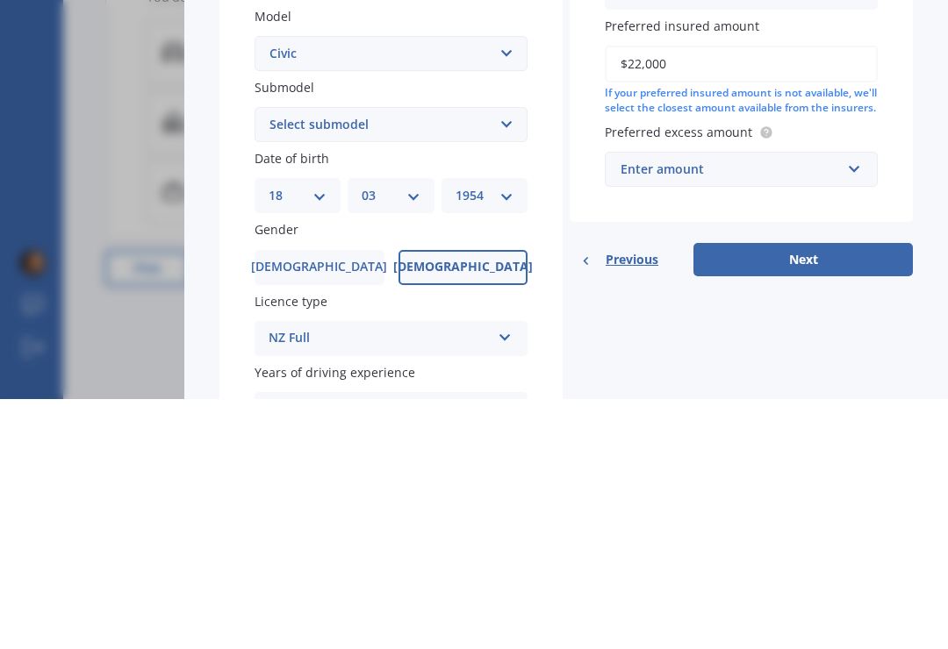
click at [837, 493] on button "Next" at bounding box center [802, 509] width 219 height 33
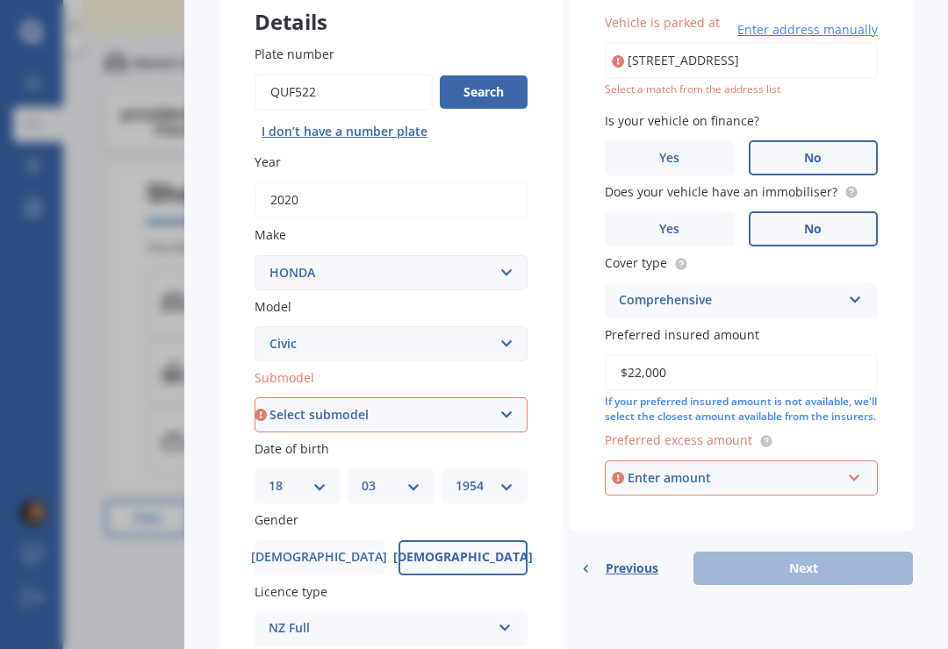
scroll to position [151, 0]
click at [861, 462] on input "text" at bounding box center [734, 478] width 257 height 33
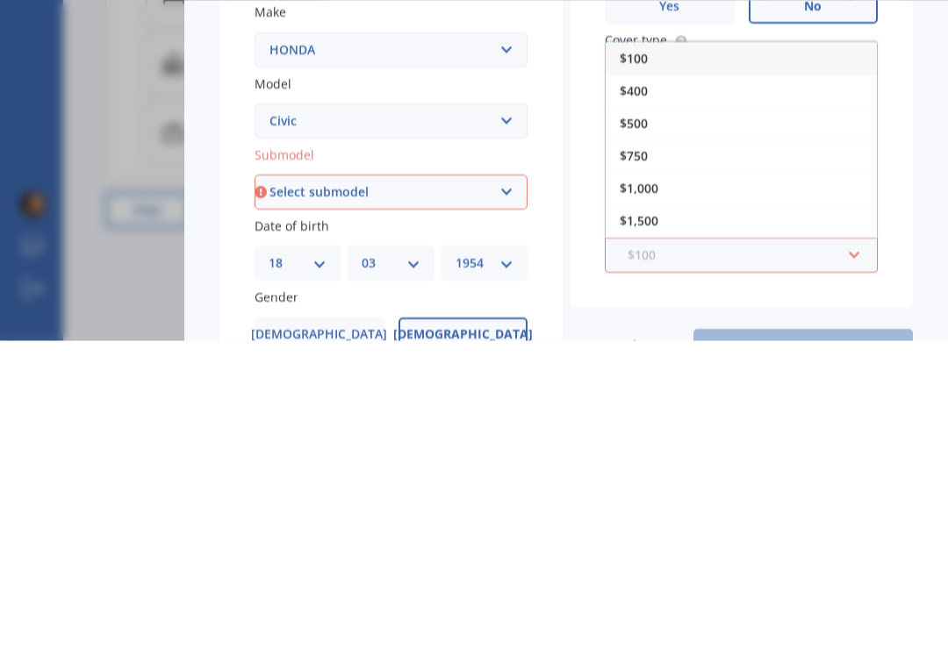
scroll to position [64, 0]
click at [649, 418] on div "$500" at bounding box center [740, 434] width 271 height 32
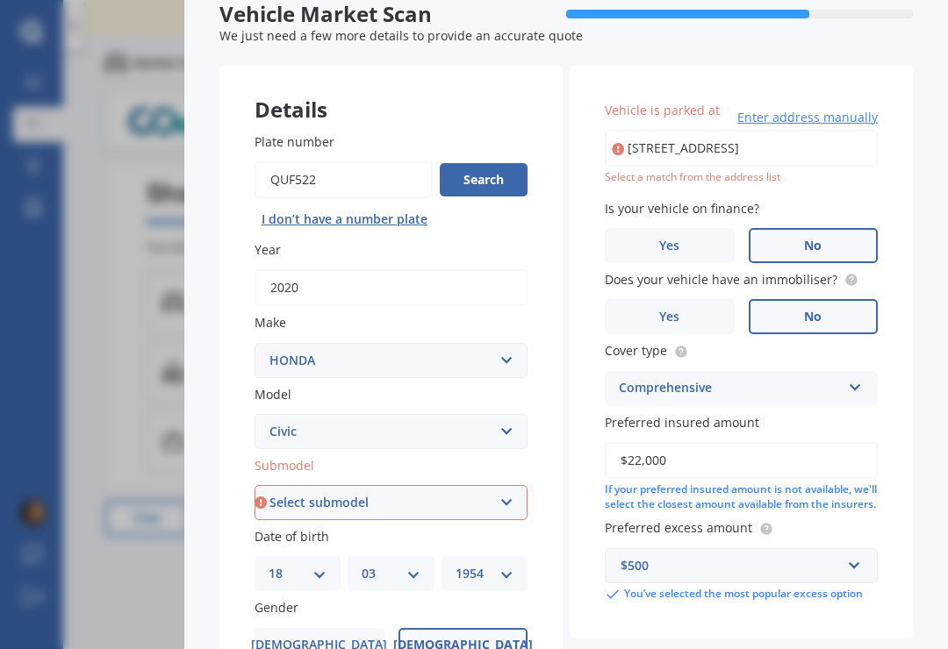
click at [820, 130] on input "[STREET_ADDRESS]" at bounding box center [741, 148] width 273 height 37
type input "[STREET_ADDRESS]"
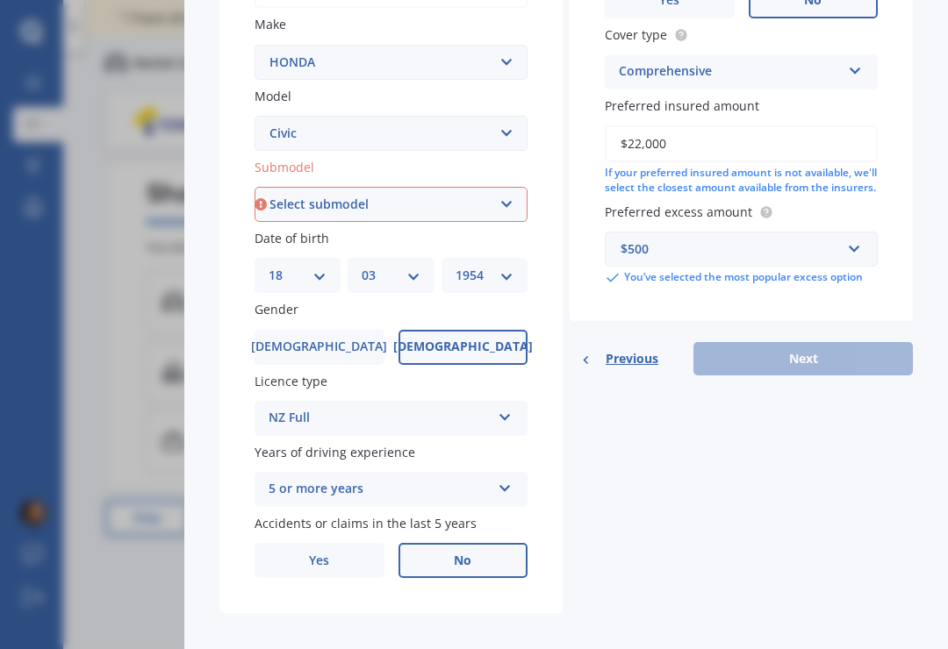
scroll to position [361, 0]
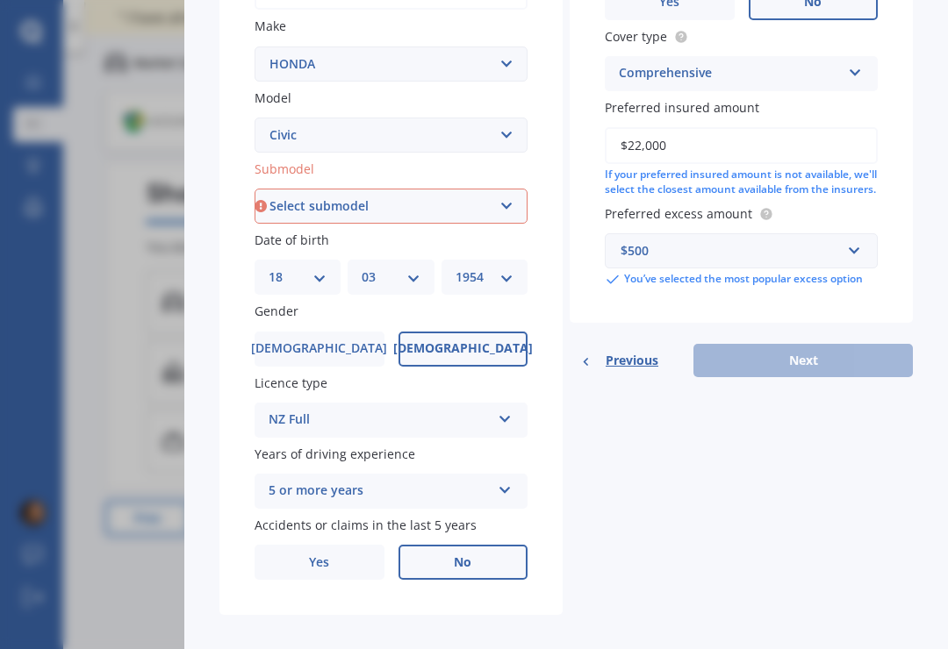
click at [517, 189] on select "Select submodel (all other) 1.8S 2.0S 4WD Wagon Breeze DX Euro 1.8L Exi GL GLi …" at bounding box center [390, 206] width 273 height 35
click at [515, 189] on select "Select submodel (all other) 1.8S 2.0S 4WD Wagon Breeze DX Euro 1.8L Exi GL GLi …" at bounding box center [390, 206] width 273 height 35
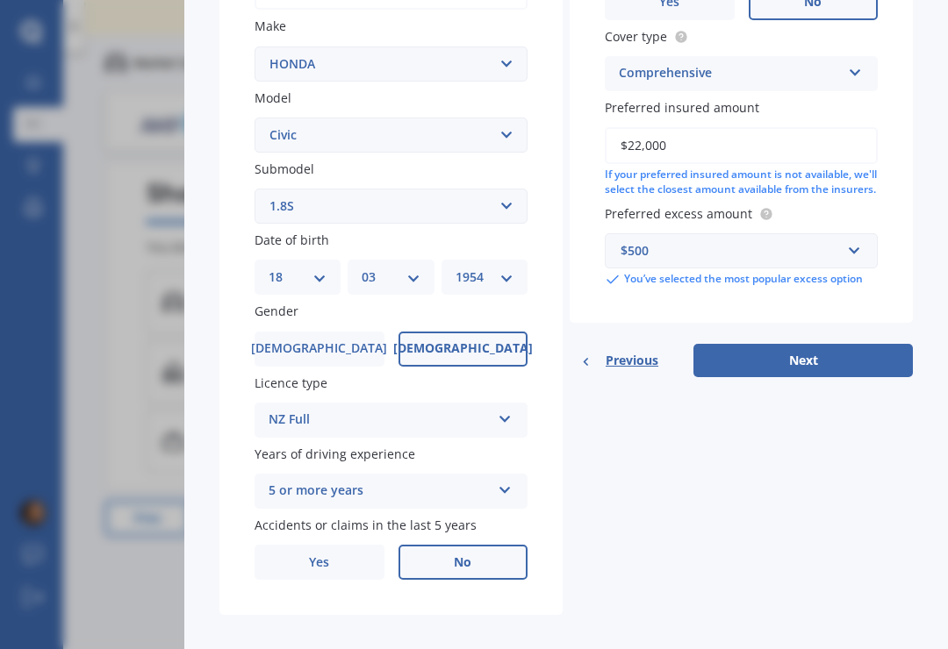
click at [514, 189] on select "Select submodel (all other) 1.8S 2.0S 4WD Wagon Breeze DX Euro 1.8L Exi GL GLi …" at bounding box center [390, 206] width 273 height 35
select select "VI"
click at [855, 344] on button "Next" at bounding box center [802, 360] width 219 height 33
select select "18"
select select "03"
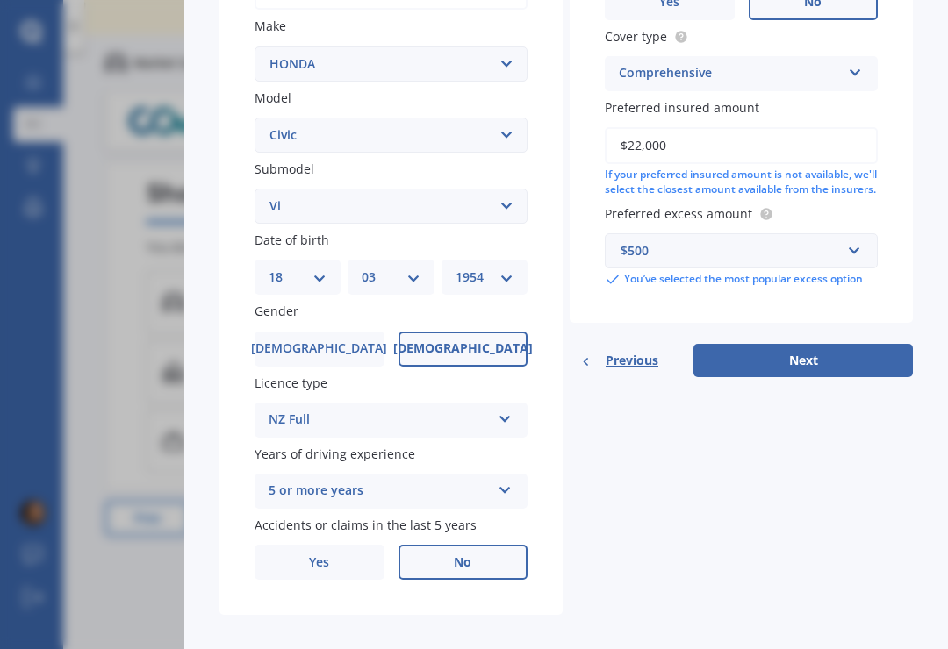
select select "1954"
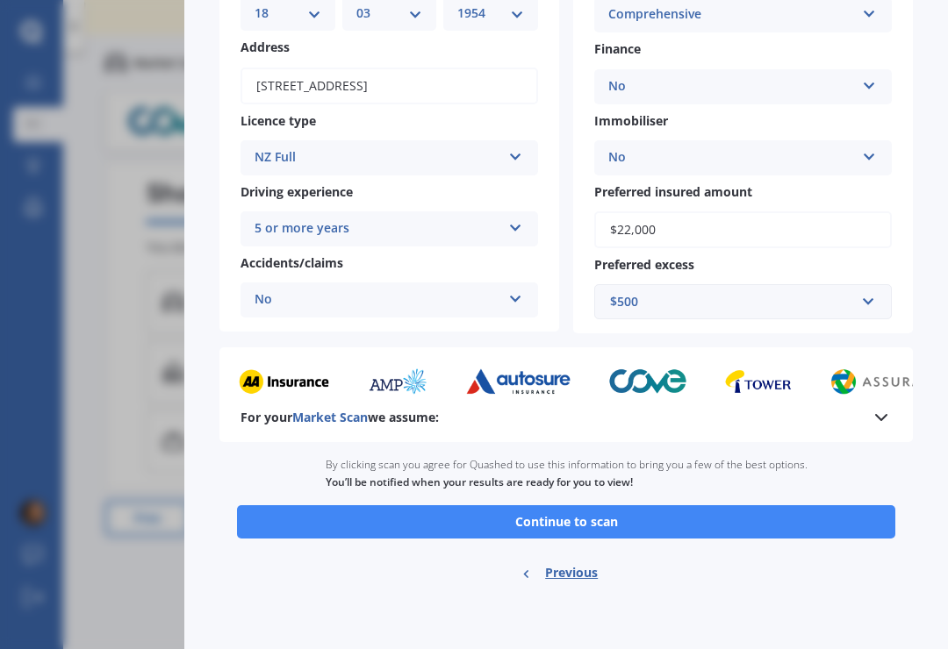
scroll to position [237, 0]
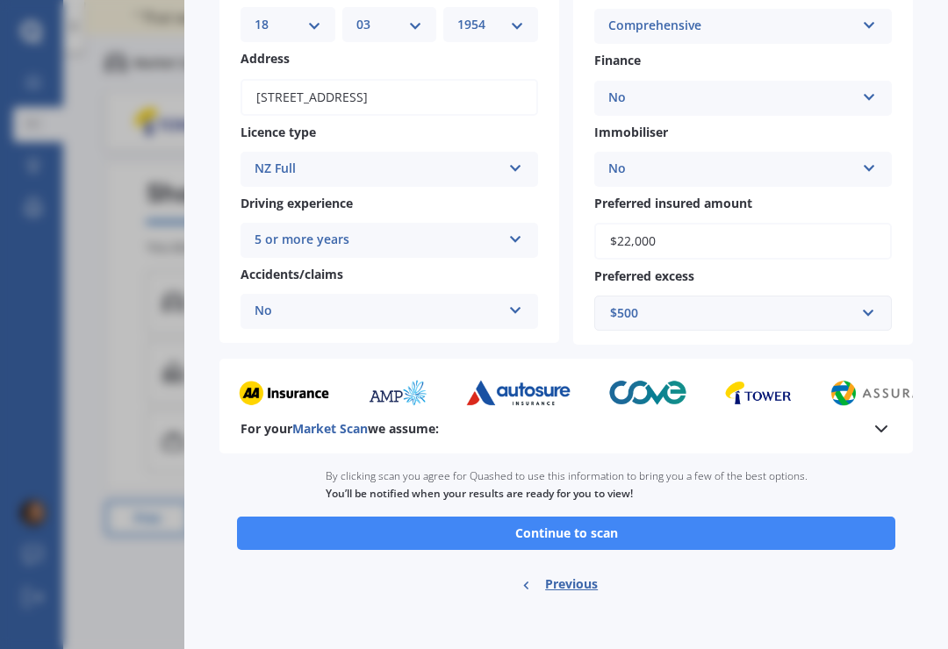
click at [673, 517] on button "Continue to scan" at bounding box center [566, 533] width 658 height 33
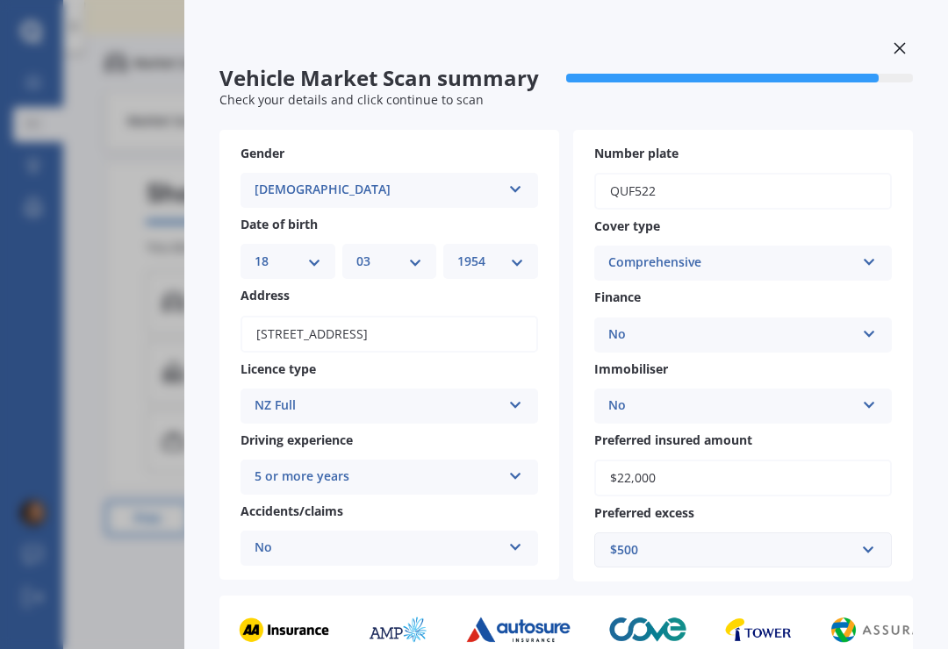
scroll to position [0, 0]
click at [902, 35] on div at bounding box center [899, 50] width 26 height 31
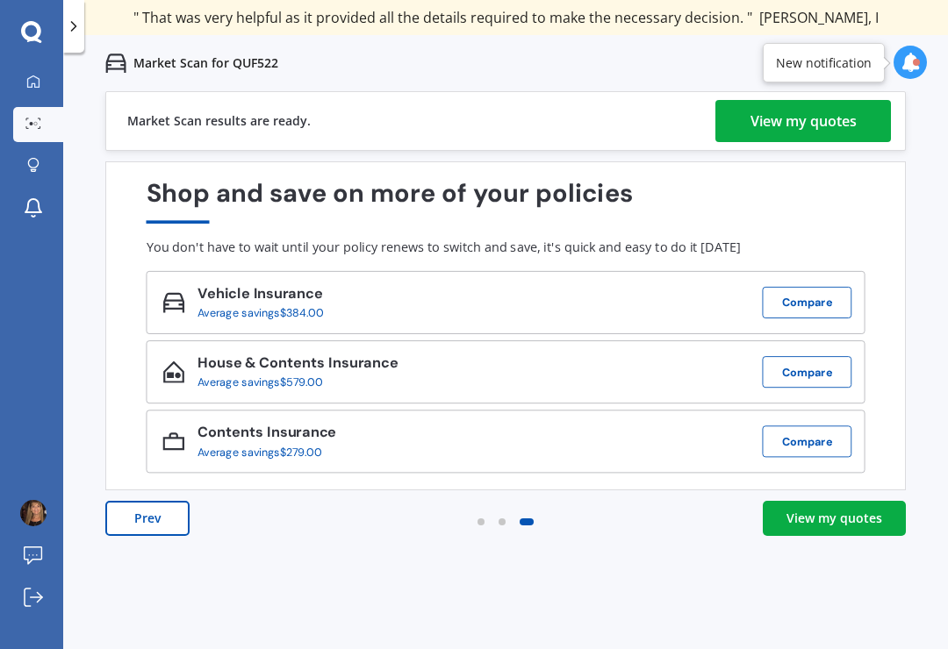
click at [841, 510] on div "View my quotes" at bounding box center [834, 519] width 96 height 18
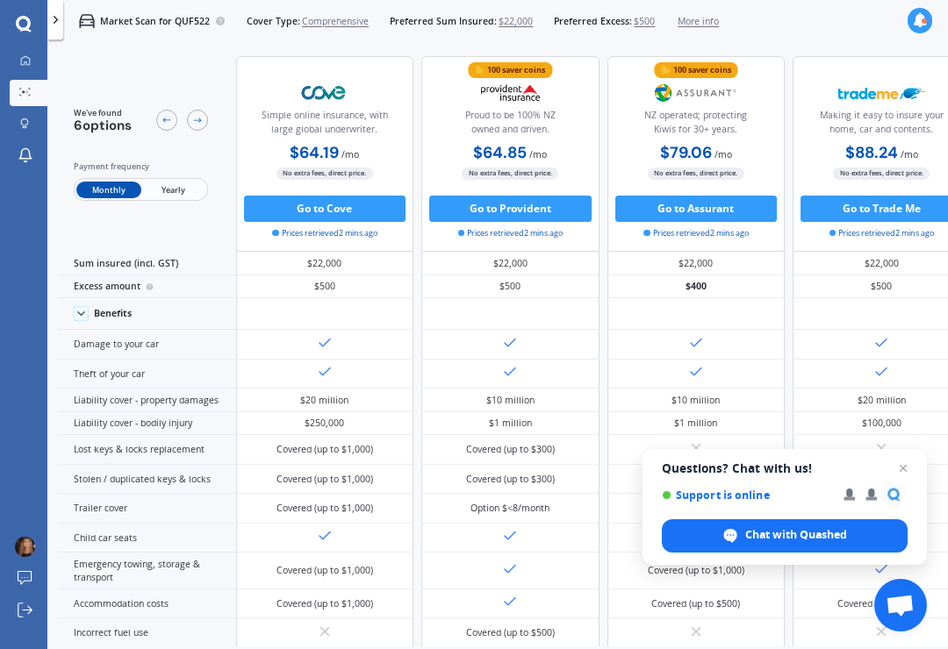
click at [368, 222] on button "Go to Cove" at bounding box center [325, 209] width 162 height 26
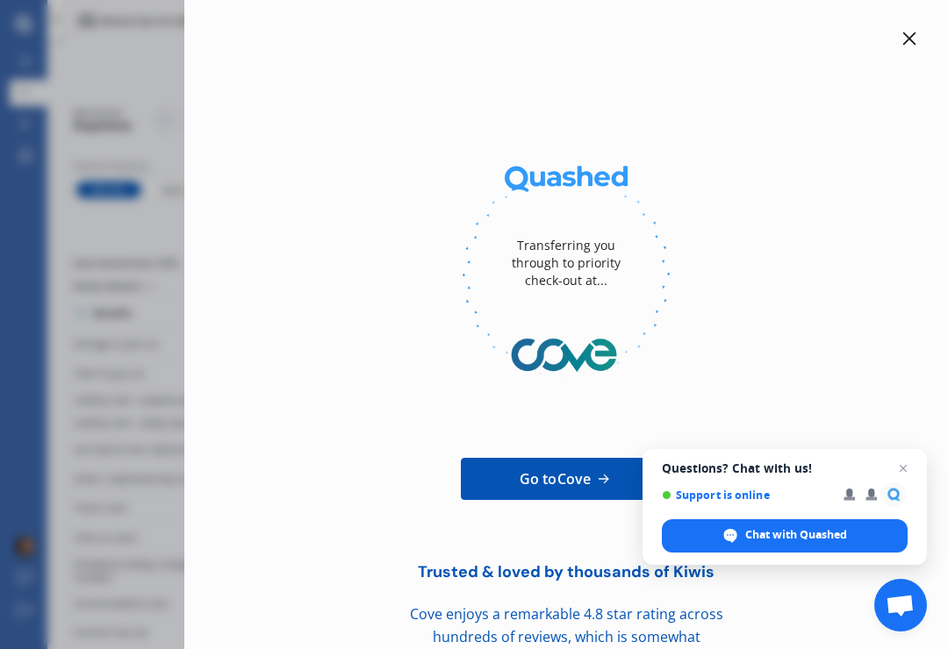
click at [603, 493] on link "Go to Cove" at bounding box center [566, 479] width 211 height 42
